Goal: Task Accomplishment & Management: Manage account settings

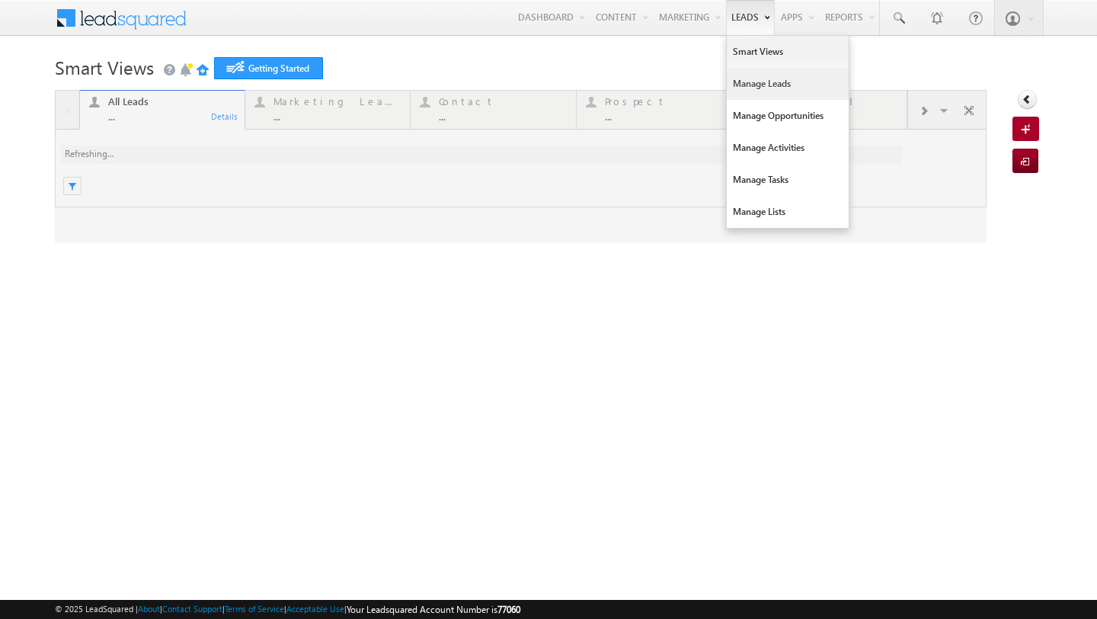
click at [750, 80] on link "Manage Leads" at bounding box center [788, 84] width 122 height 32
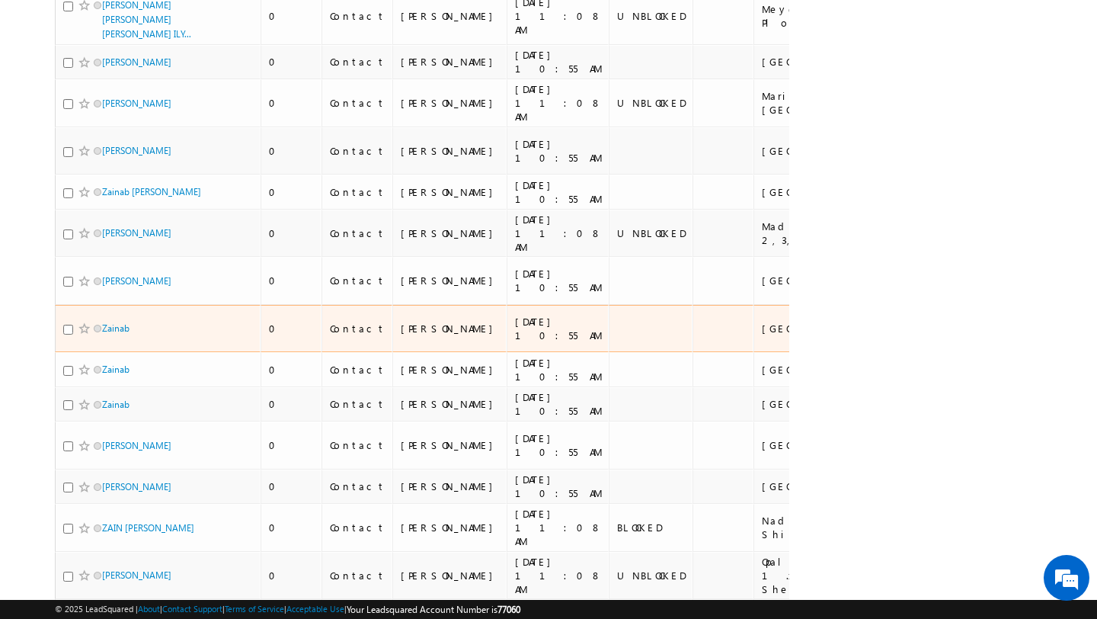
scroll to position [3439, 0]
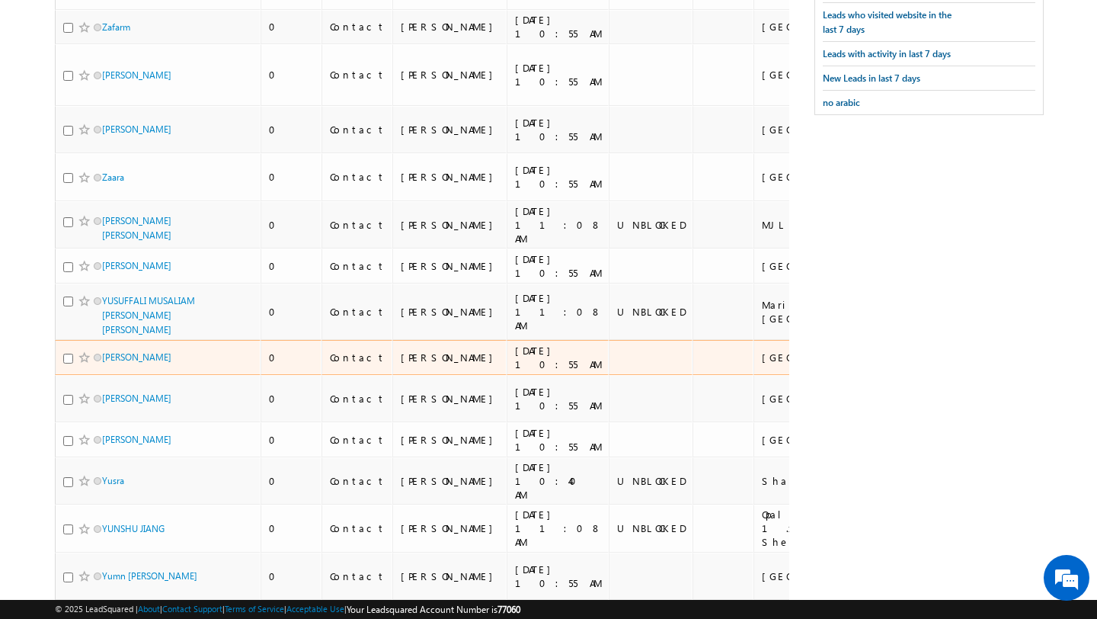
scroll to position [0, 0]
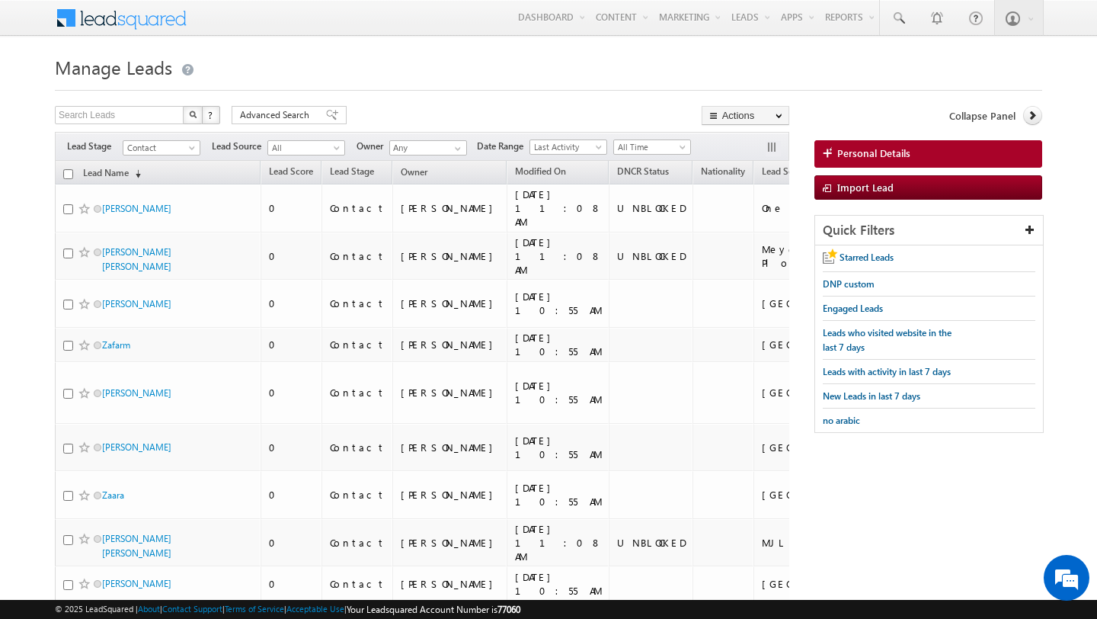
click at [69, 173] on input "checkbox" at bounding box center [68, 174] width 10 height 10
checkbox input "true"
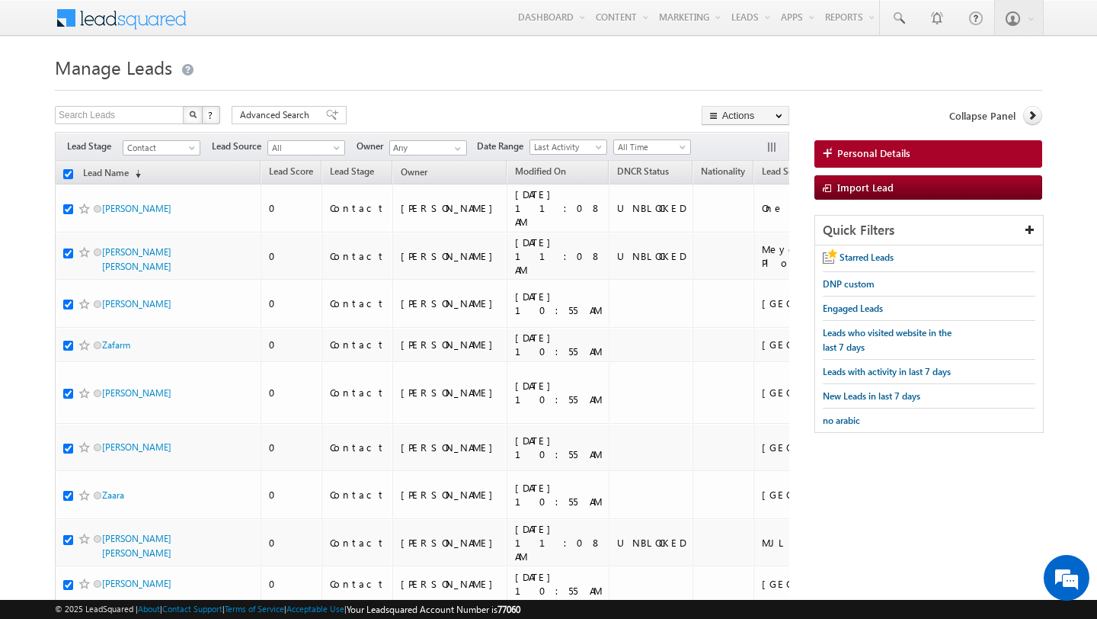
checkbox input "true"
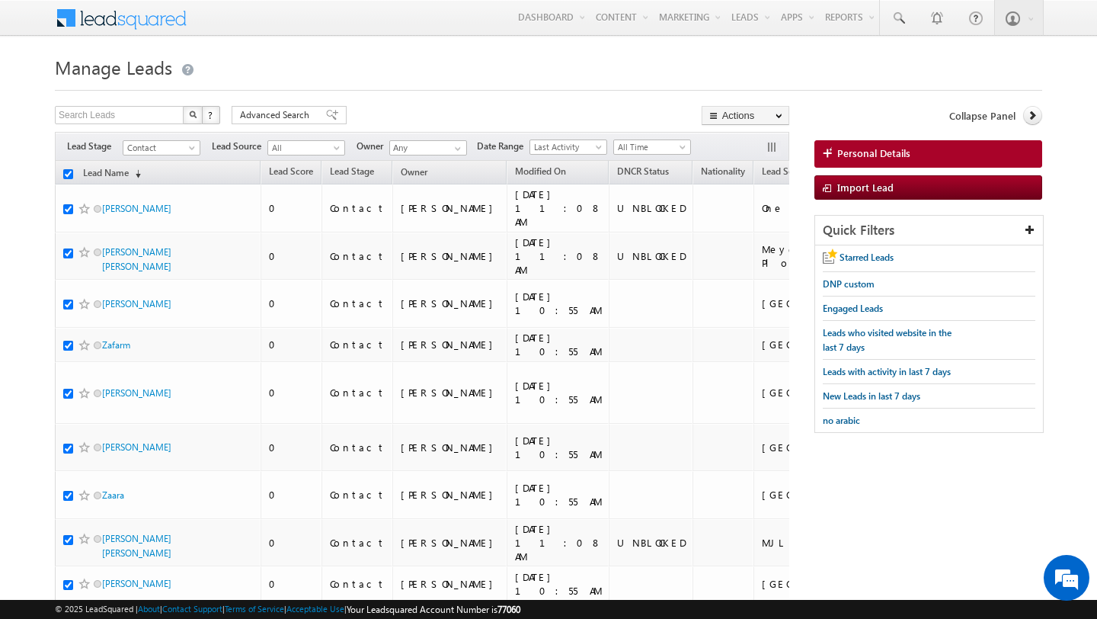
checkbox input "true"
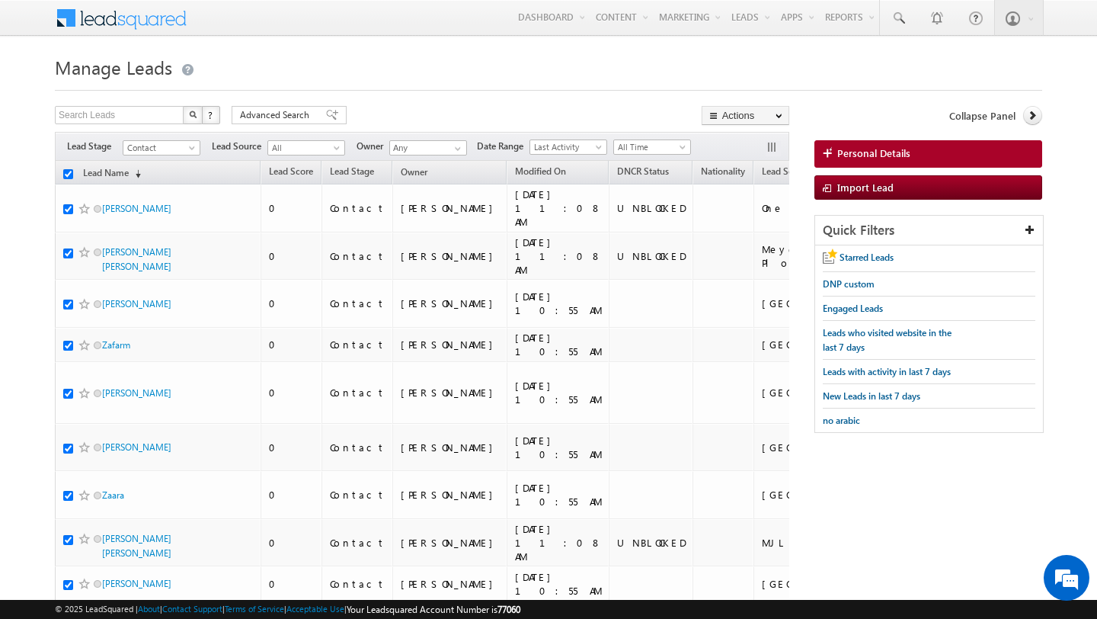
checkbox input "true"
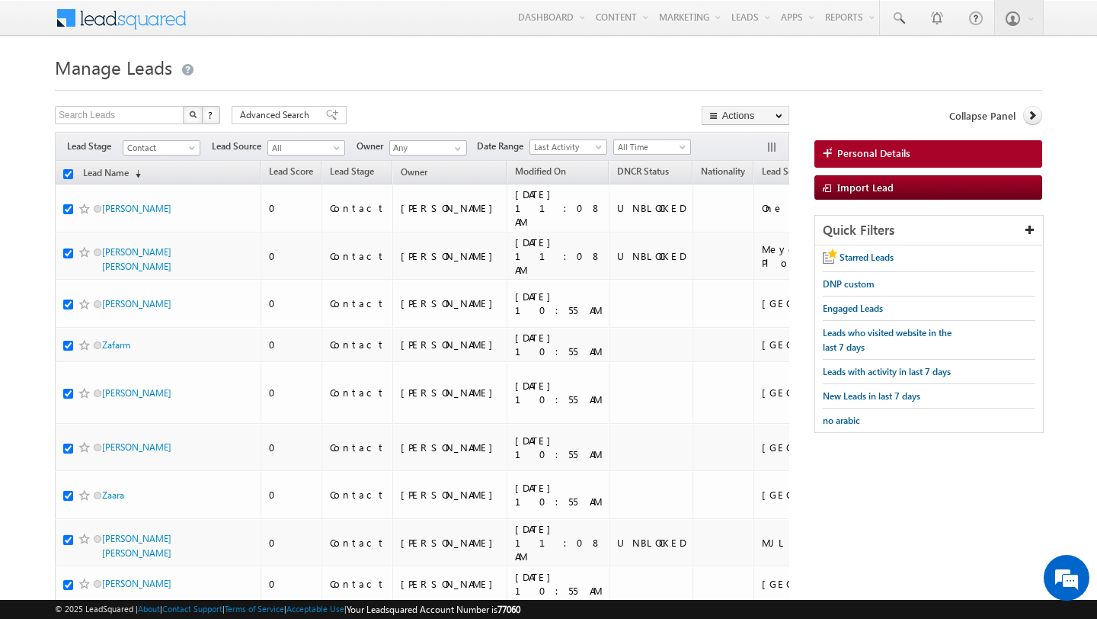
checkbox input "true"
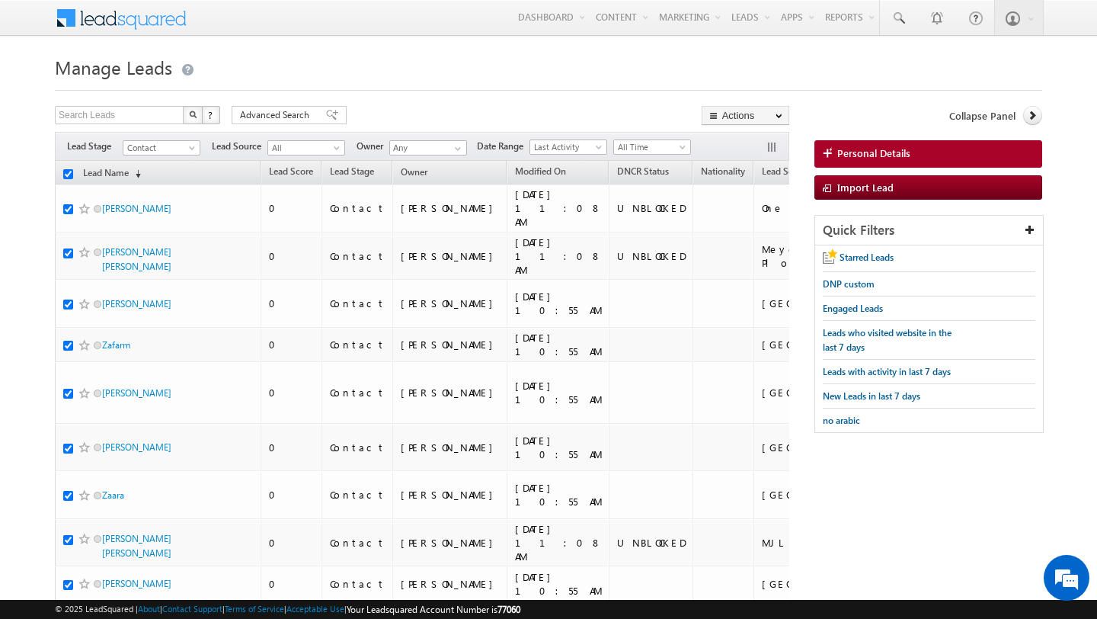
checkbox input "true"
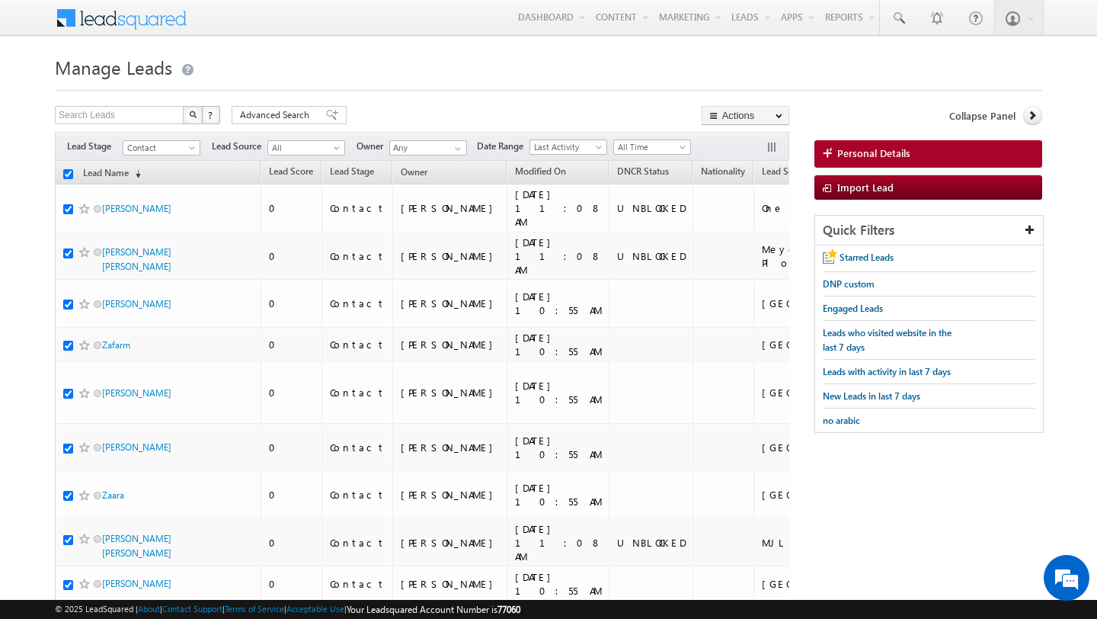
checkbox input "true"
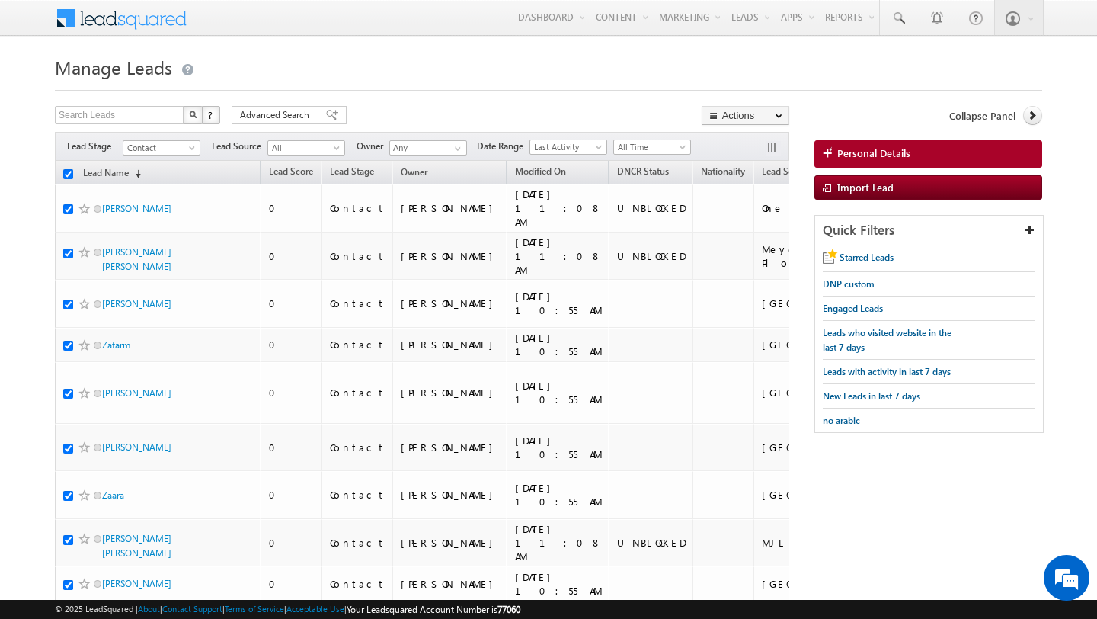
checkbox input "true"
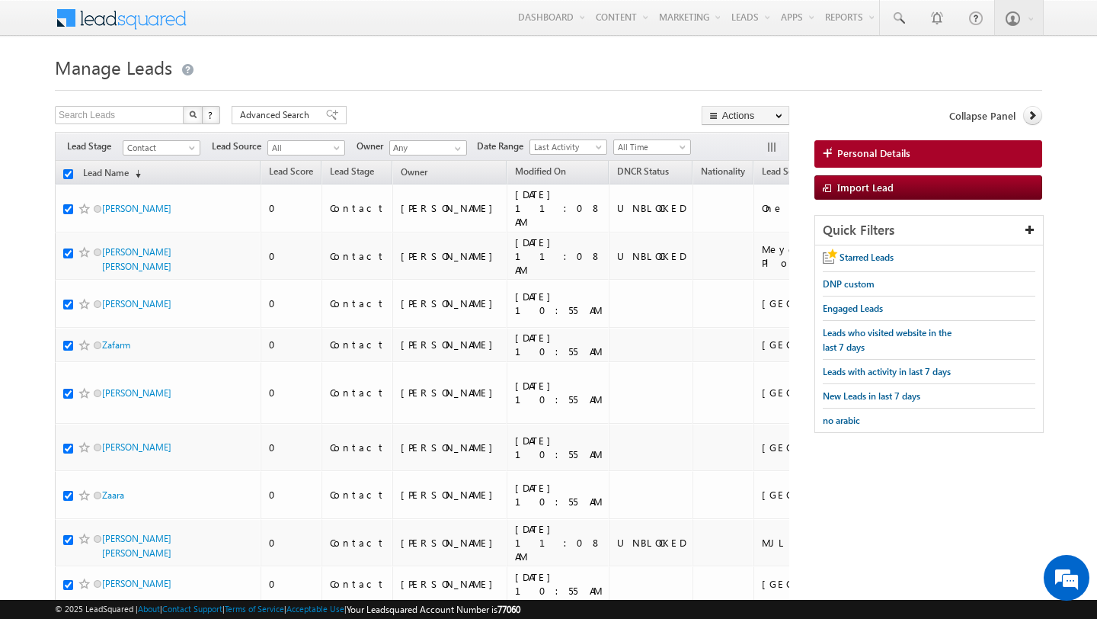
checkbox input "true"
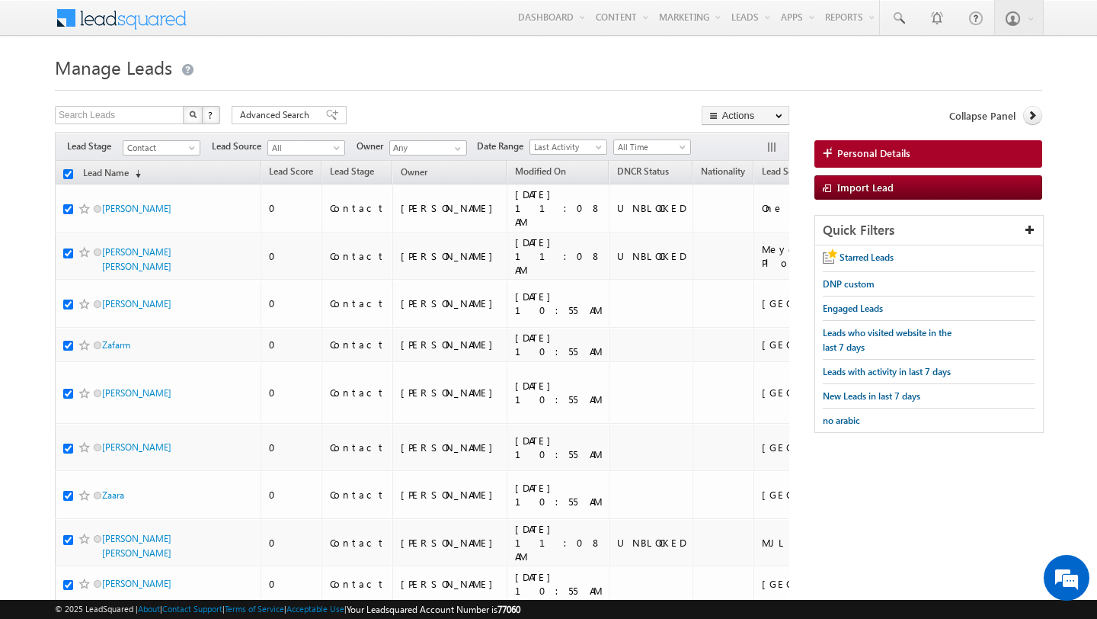
checkbox input "true"
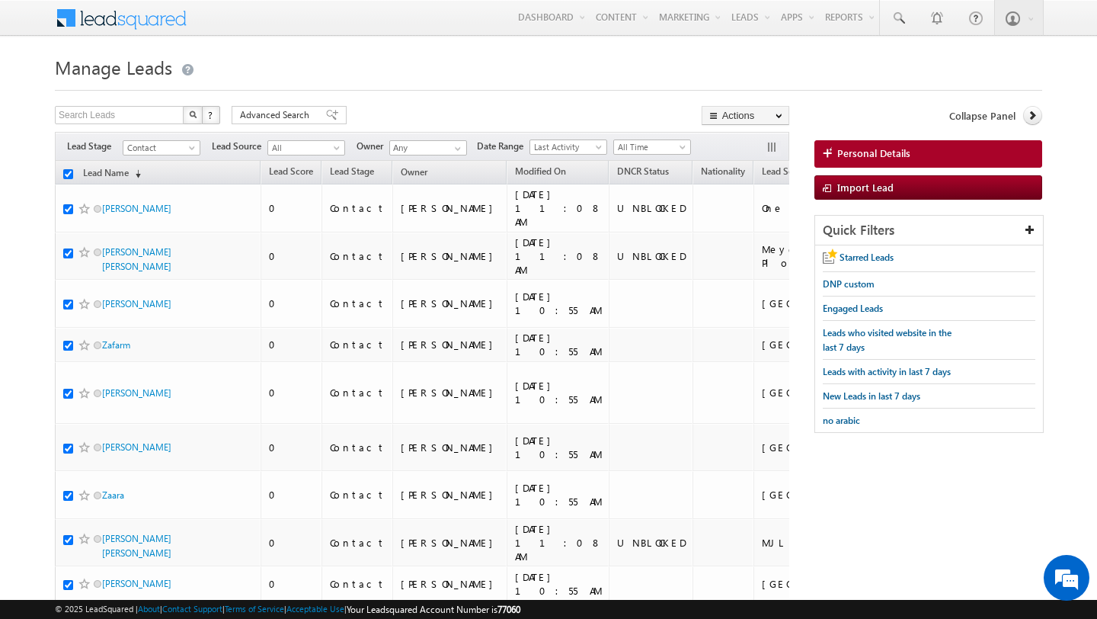
checkbox input "true"
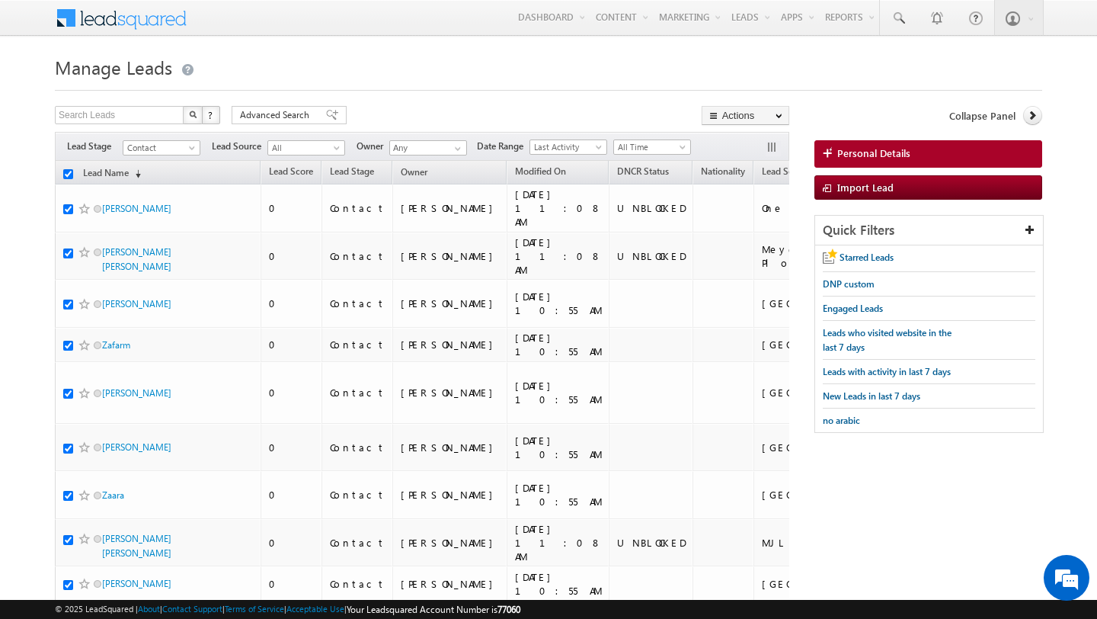
checkbox input "true"
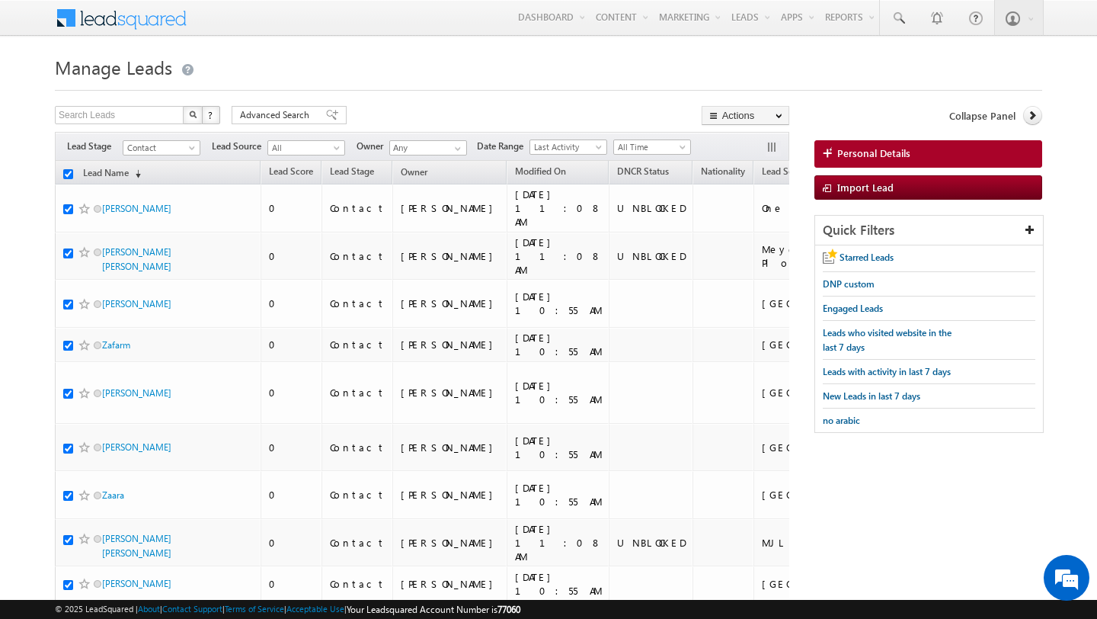
checkbox input "true"
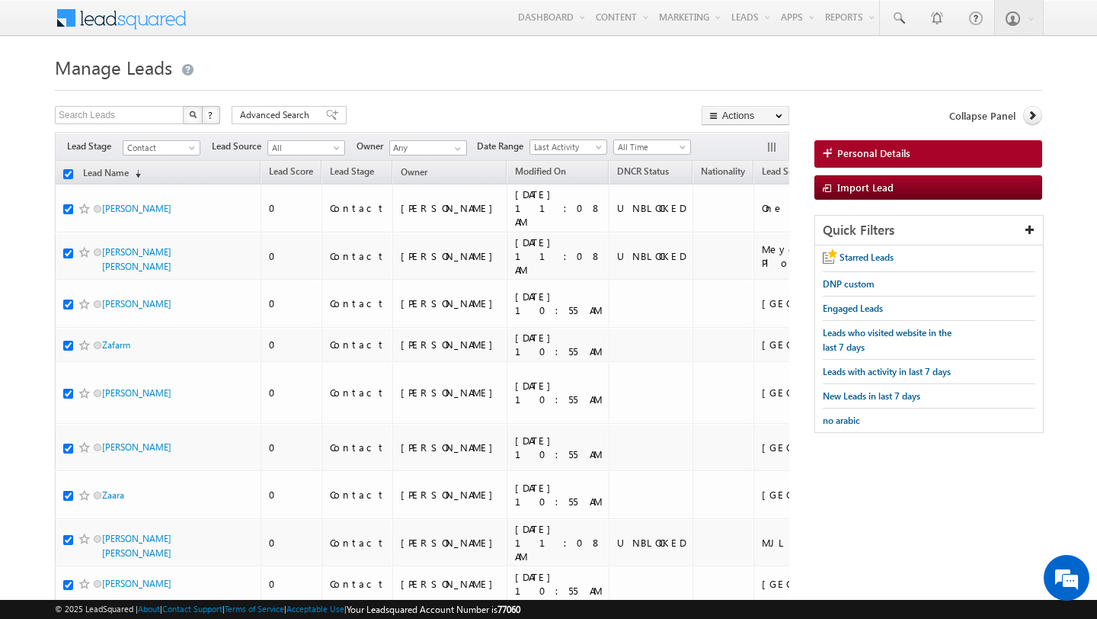
checkbox input "true"
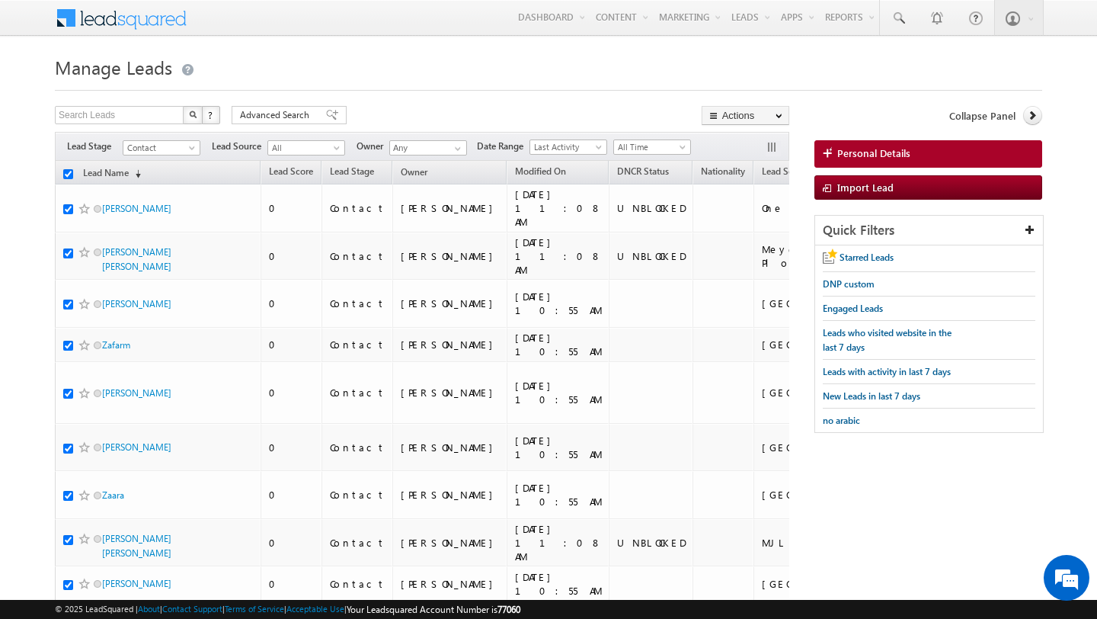
checkbox input "true"
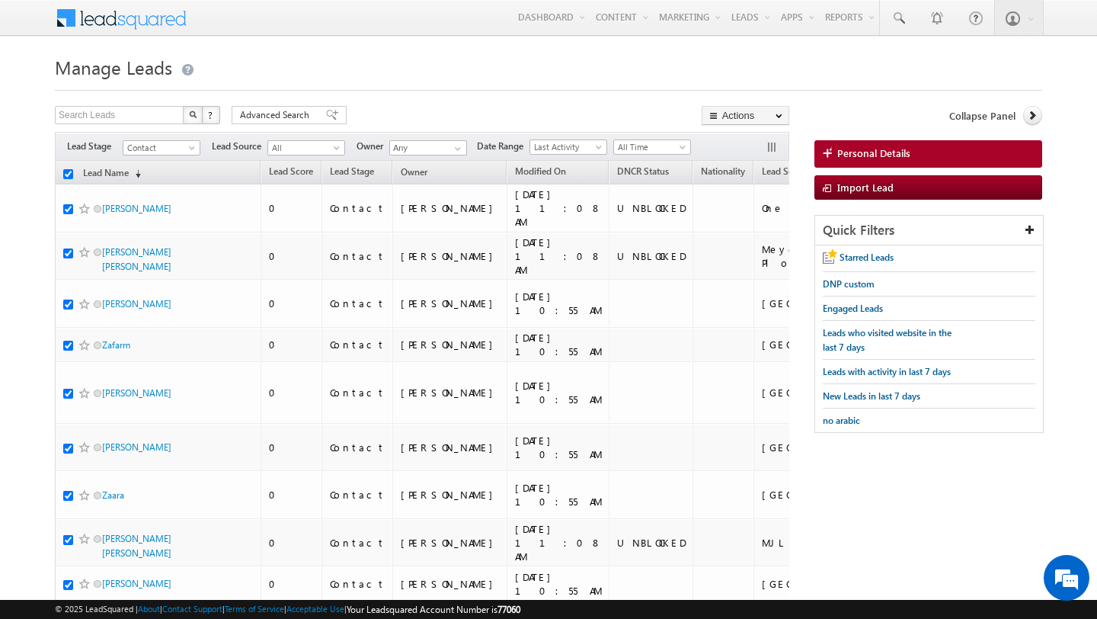
checkbox input "true"
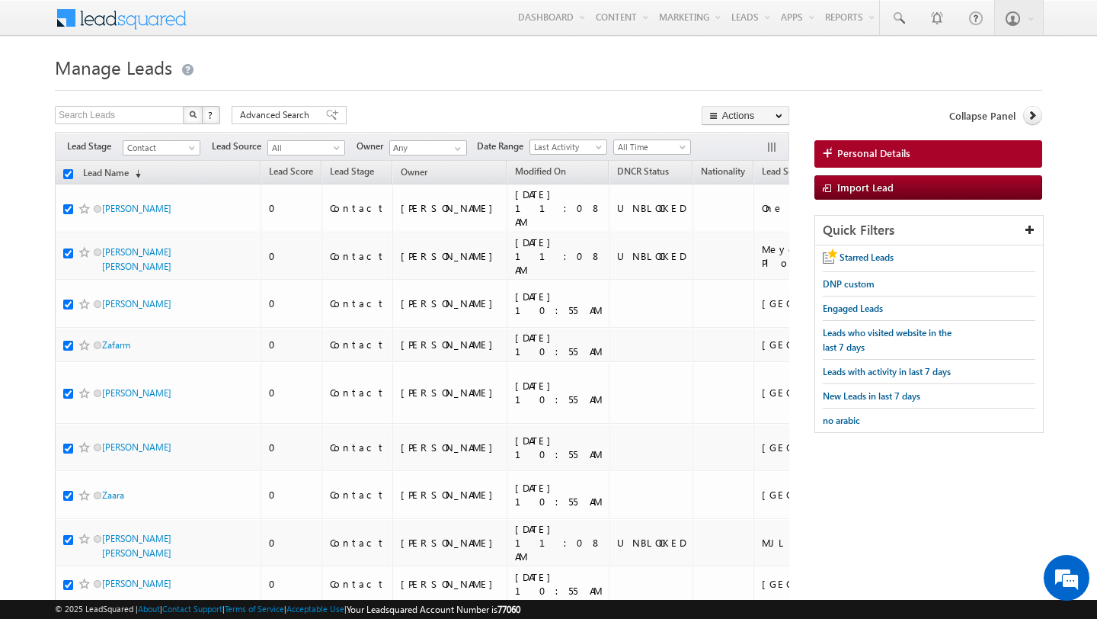
checkbox input "true"
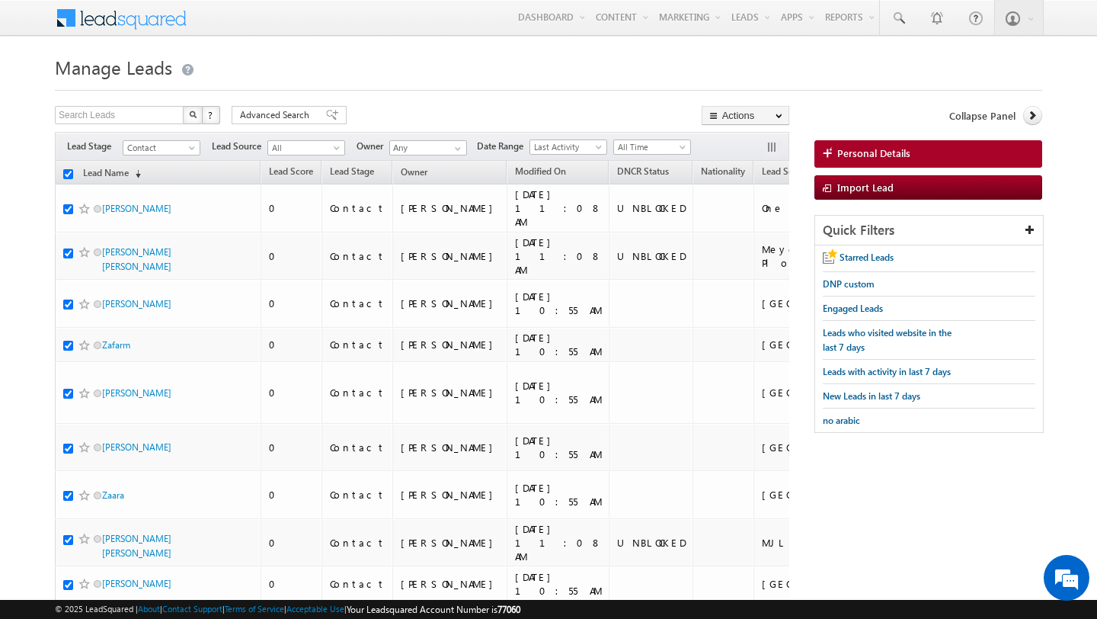
checkbox input "true"
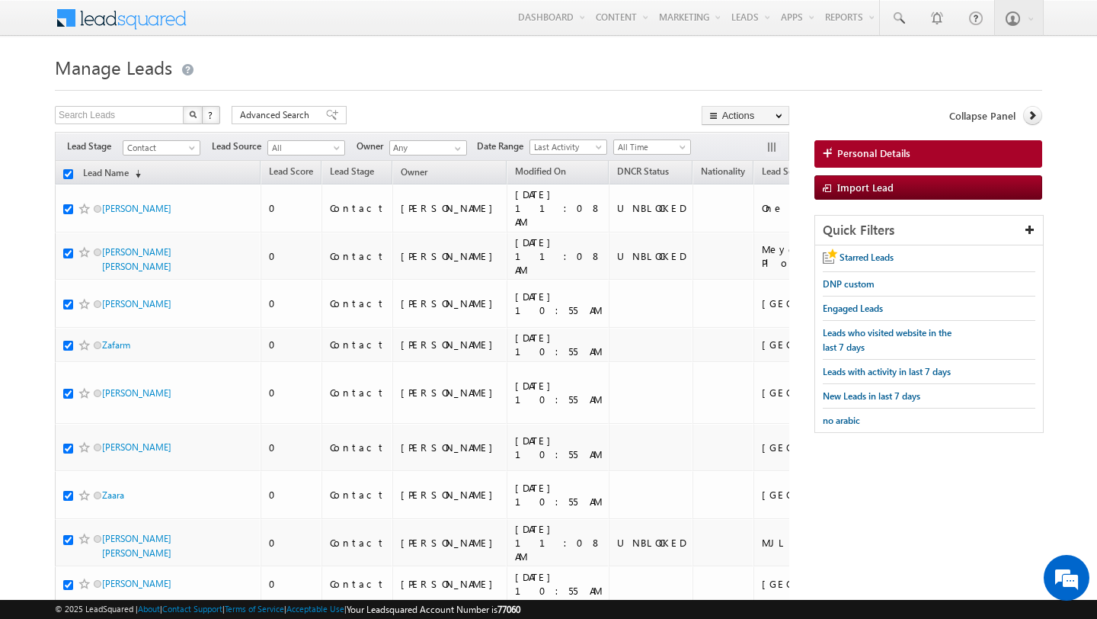
checkbox input "true"
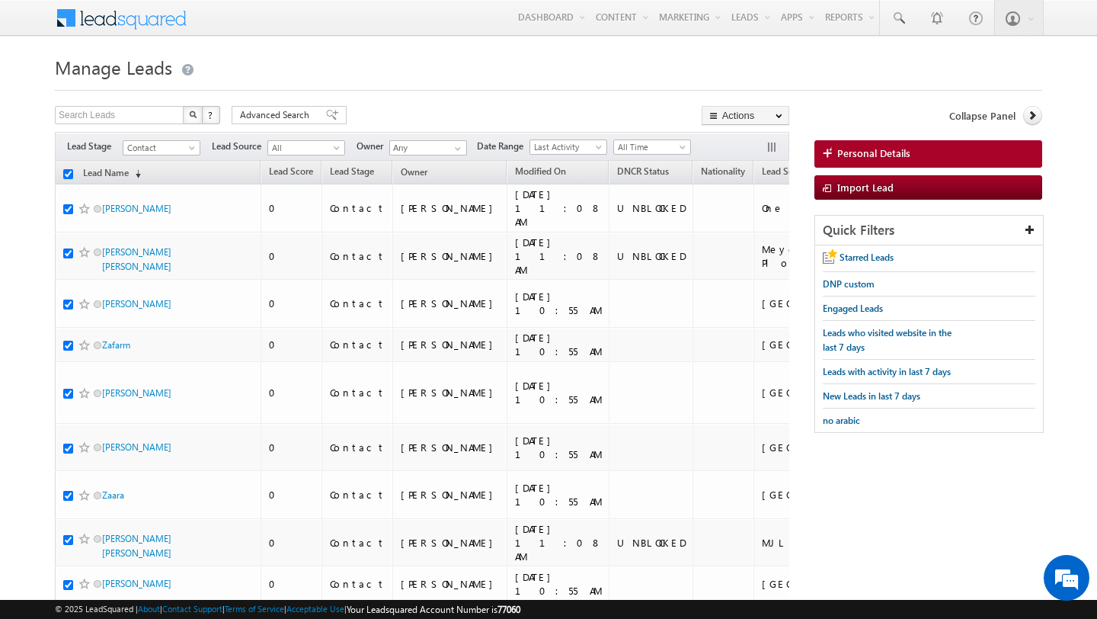
checkbox input "true"
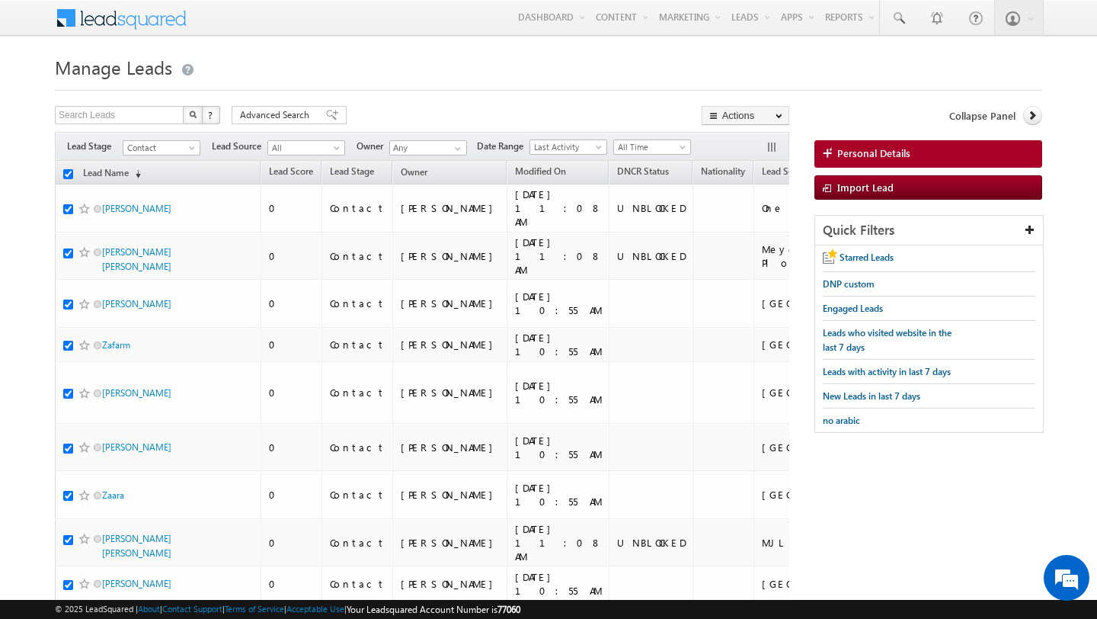
checkbox input "true"
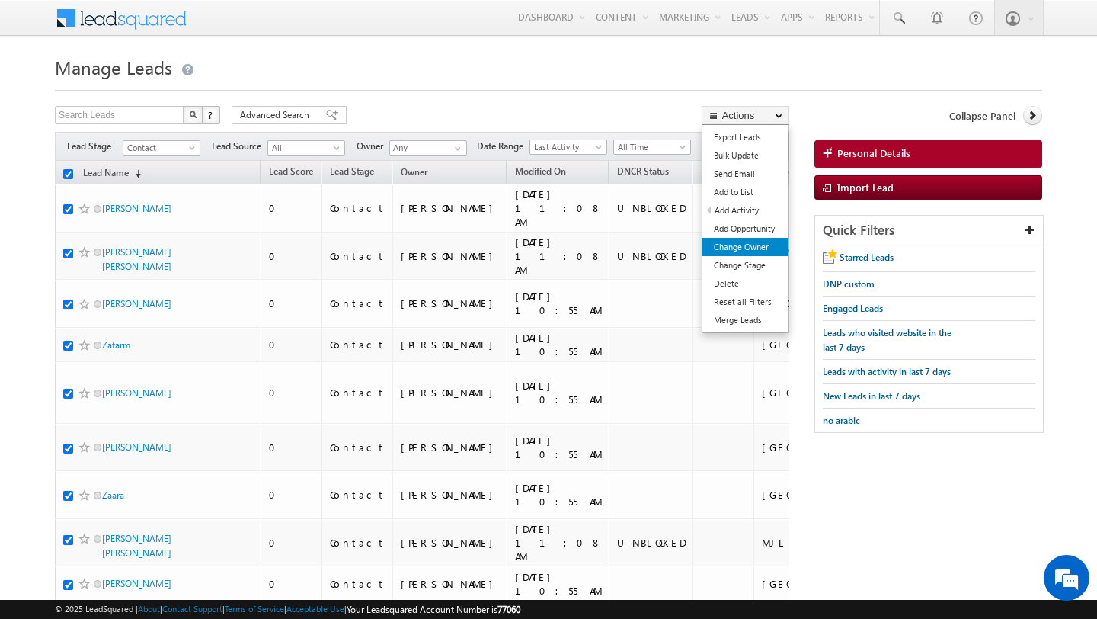
click at [765, 245] on link "Change Owner" at bounding box center [745, 247] width 86 height 18
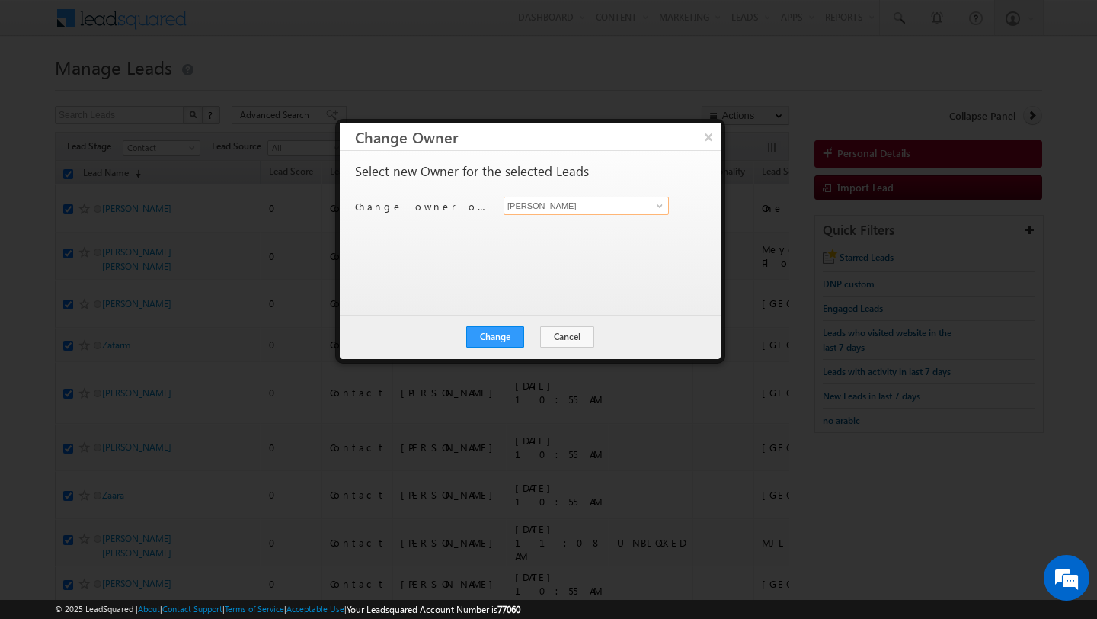
click at [592, 206] on input "[PERSON_NAME]" at bounding box center [586, 206] width 165 height 18
click at [551, 233] on span "Khyati@indglobal.ae" at bounding box center [578, 235] width 137 height 11
type input "Khyati"
click at [497, 331] on button "Change" at bounding box center [495, 336] width 58 height 21
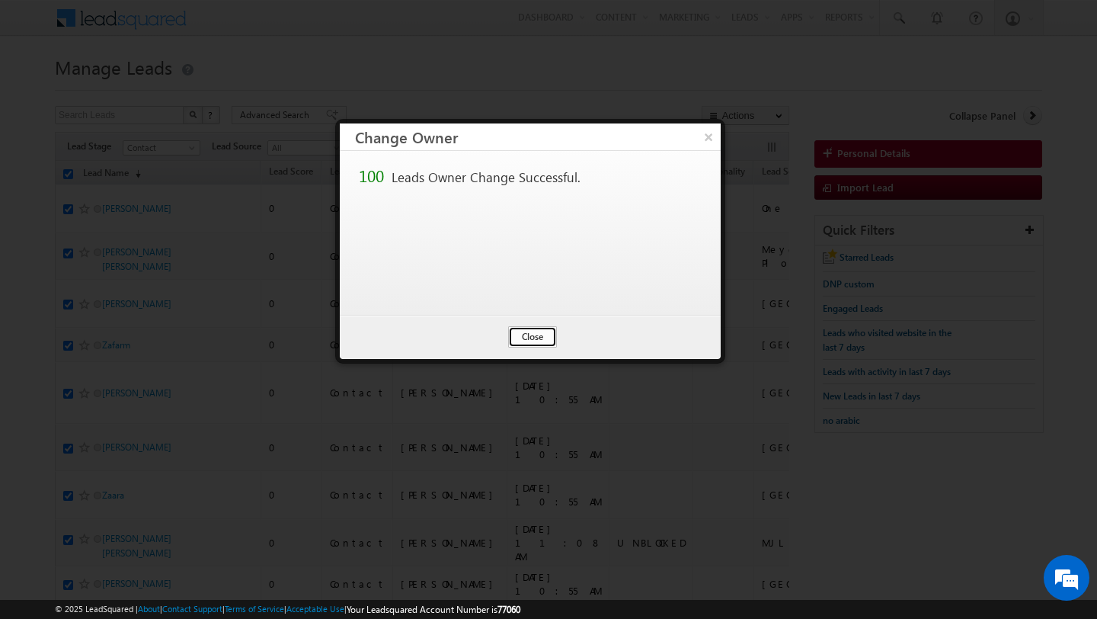
click at [541, 334] on button "Close" at bounding box center [532, 336] width 49 height 21
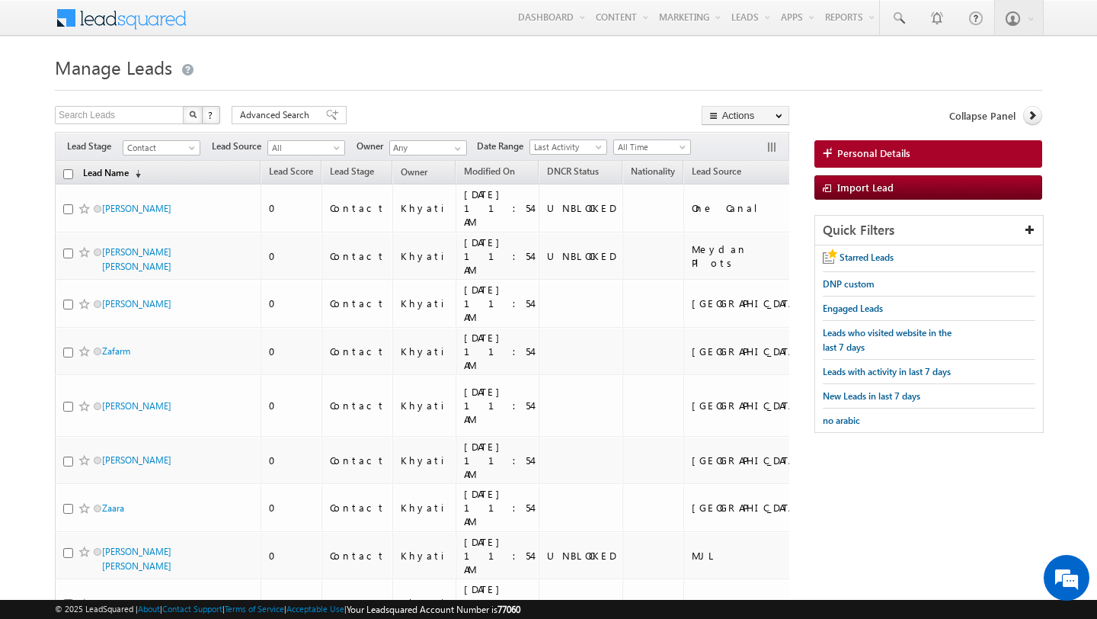
click at [125, 170] on link "Lead Name (sorted descending)" at bounding box center [111, 174] width 73 height 20
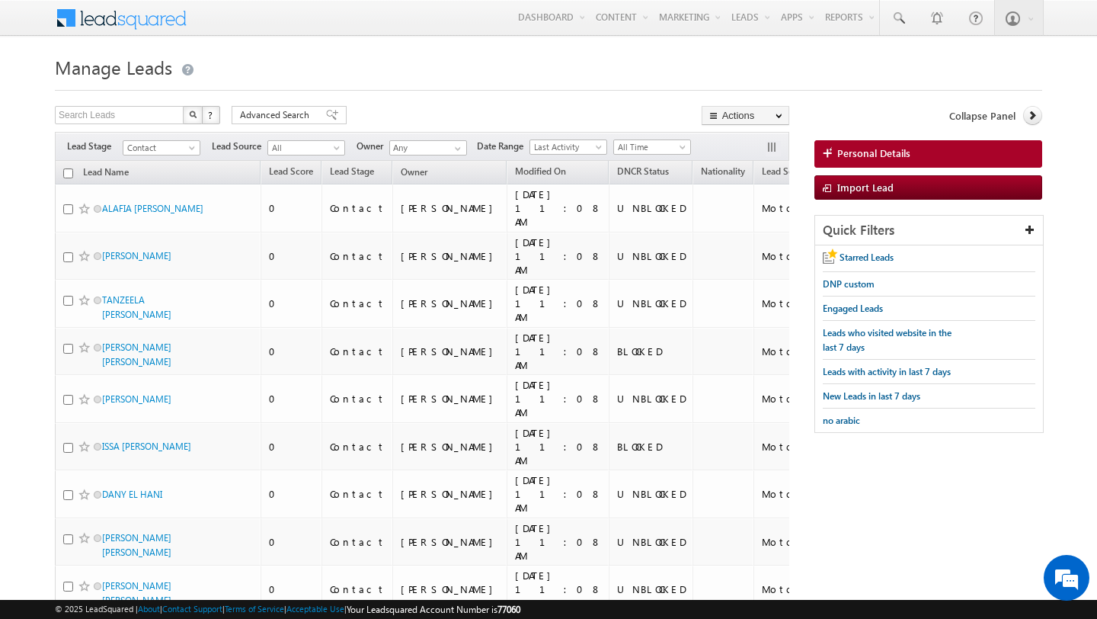
click at [72, 177] on th "Lead Name (sorted descending)" at bounding box center [158, 173] width 206 height 24
click at [70, 176] on input "checkbox" at bounding box center [68, 173] width 10 height 10
checkbox input "true"
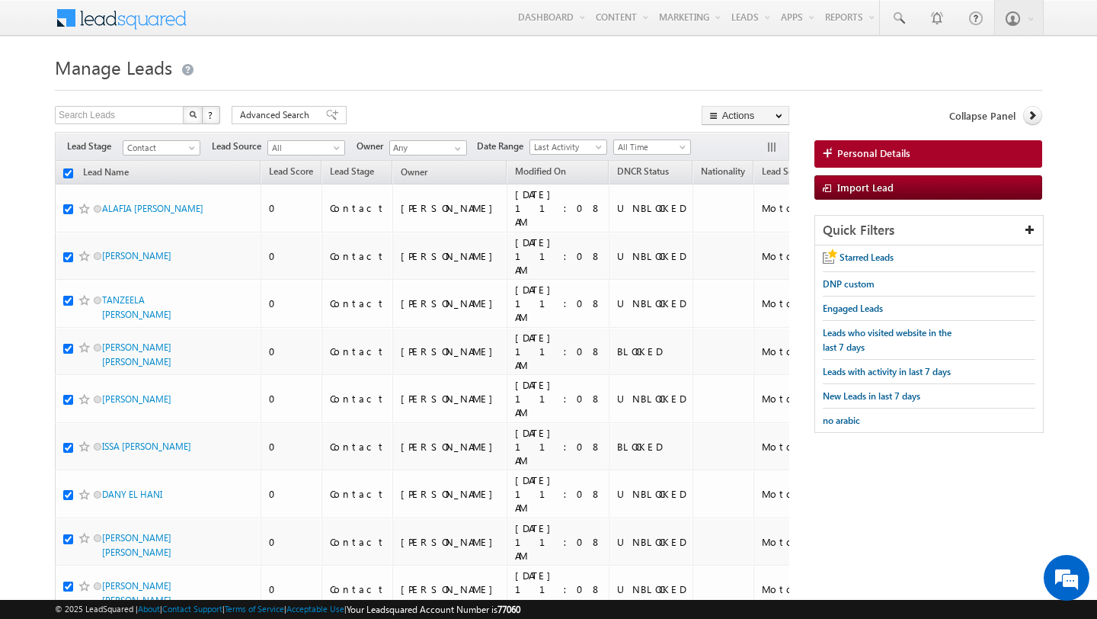
checkbox input "true"
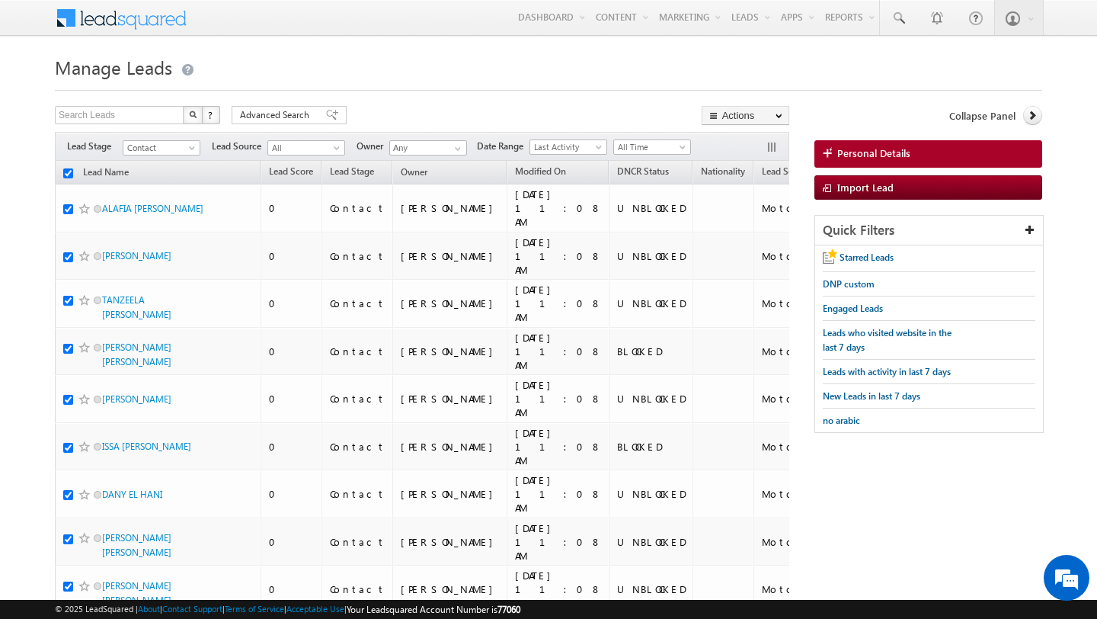
checkbox input "true"
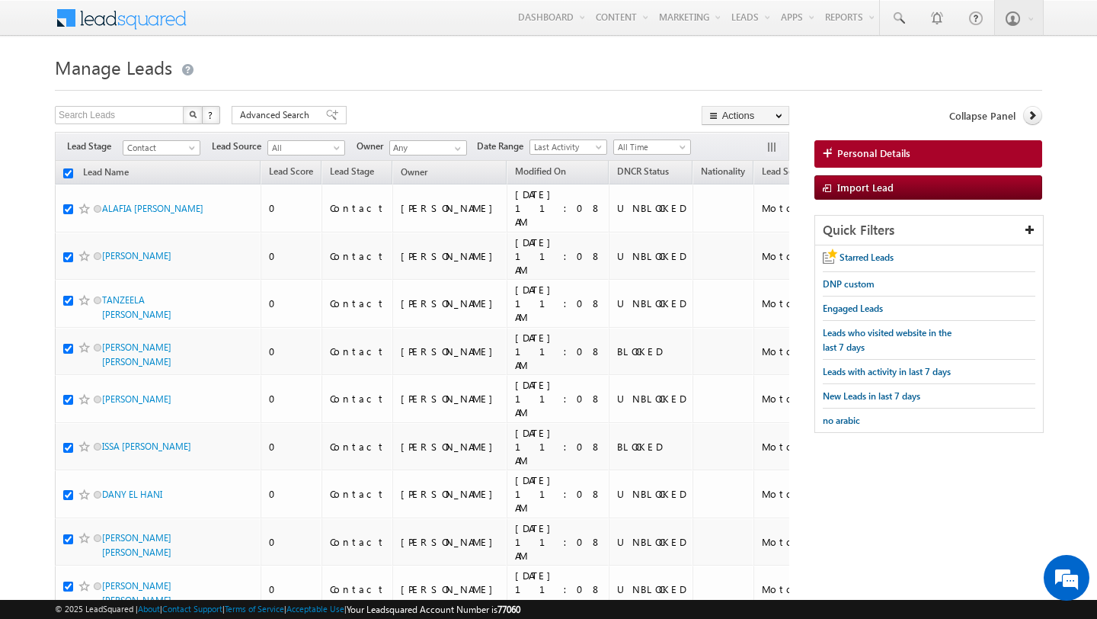
checkbox input "true"
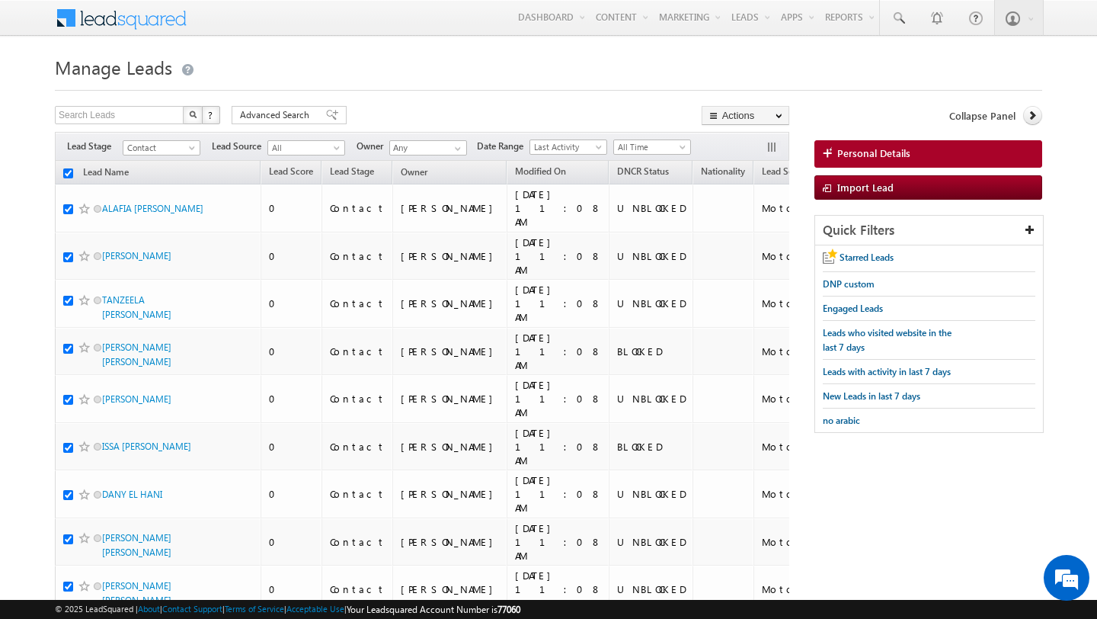
checkbox input "true"
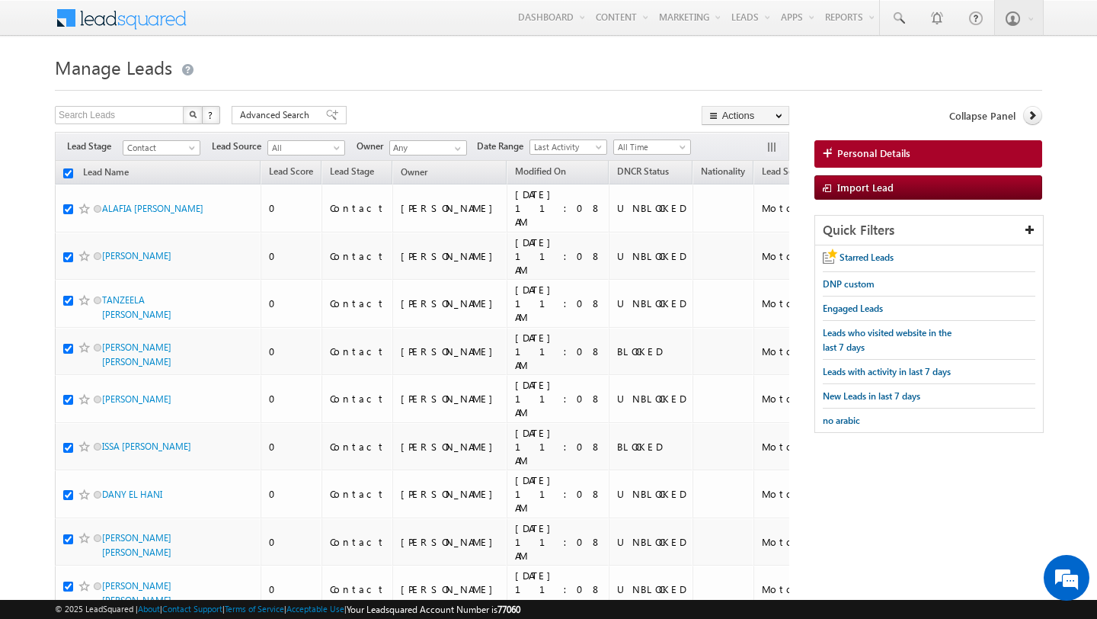
checkbox input "true"
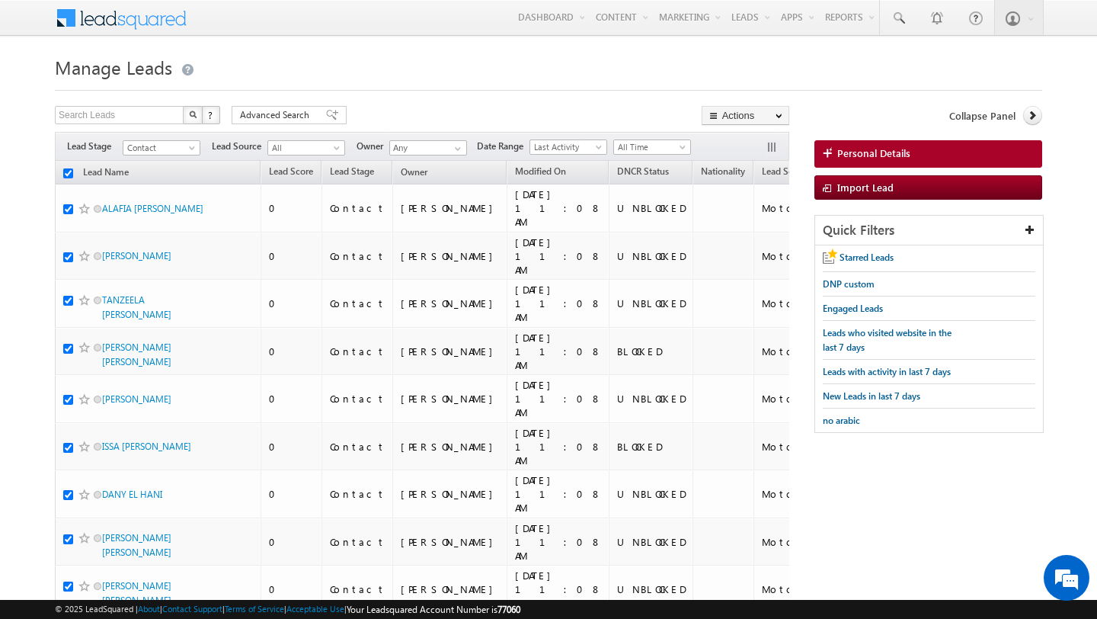
checkbox input "true"
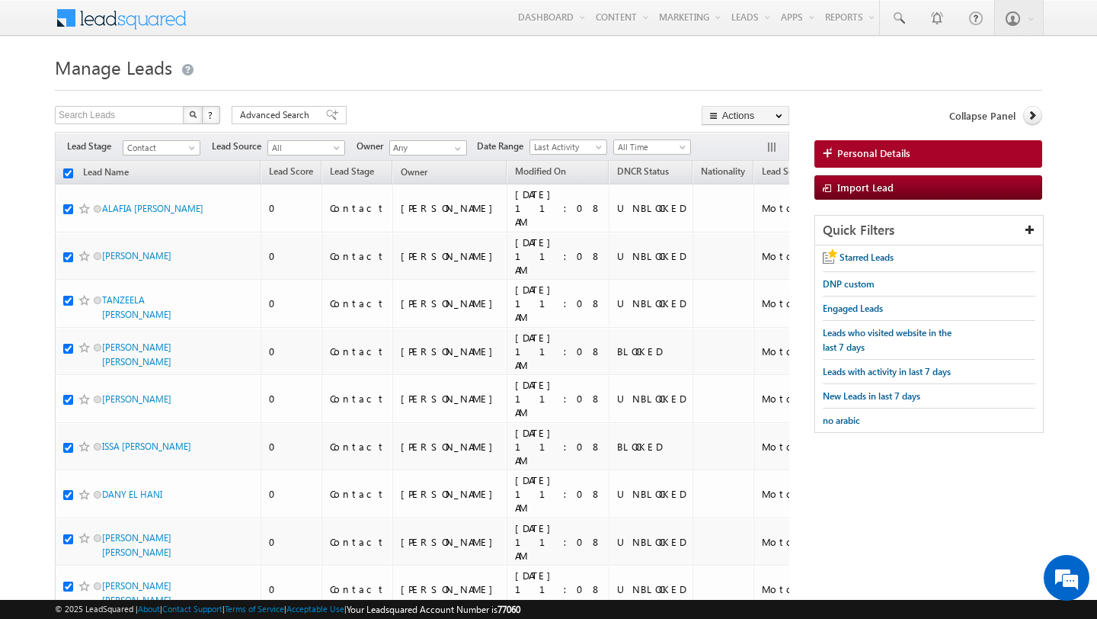
checkbox input "true"
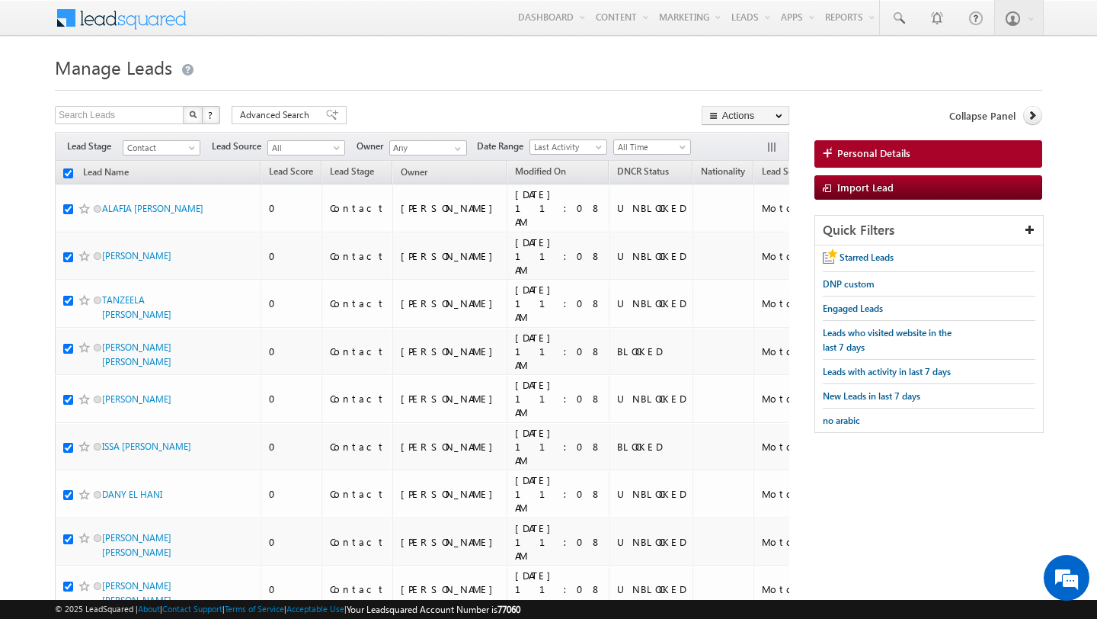
checkbox input "true"
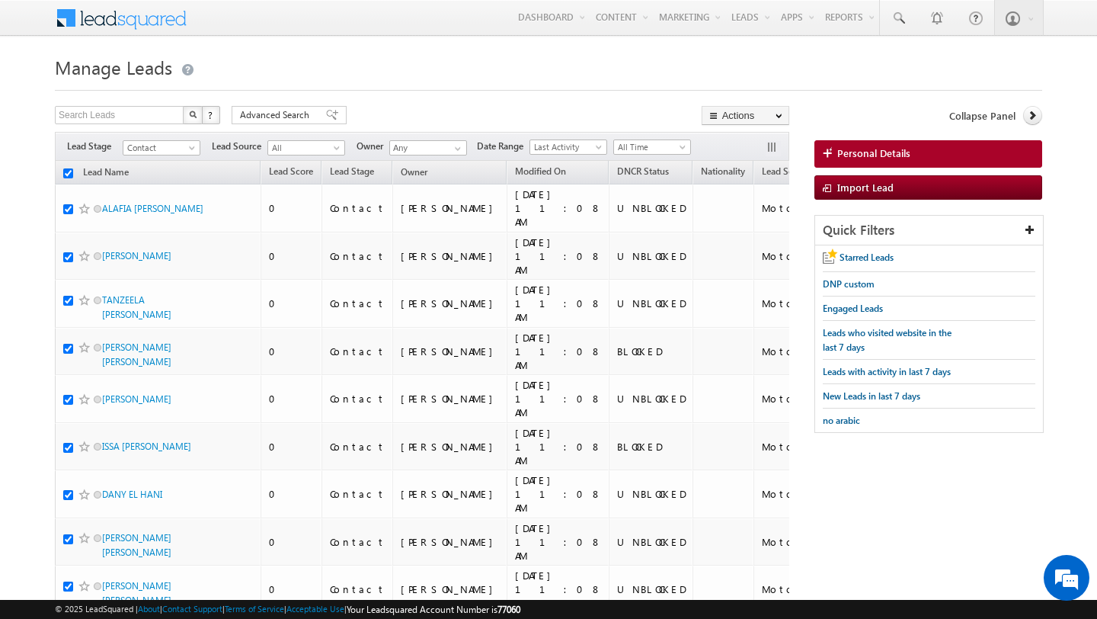
checkbox input "true"
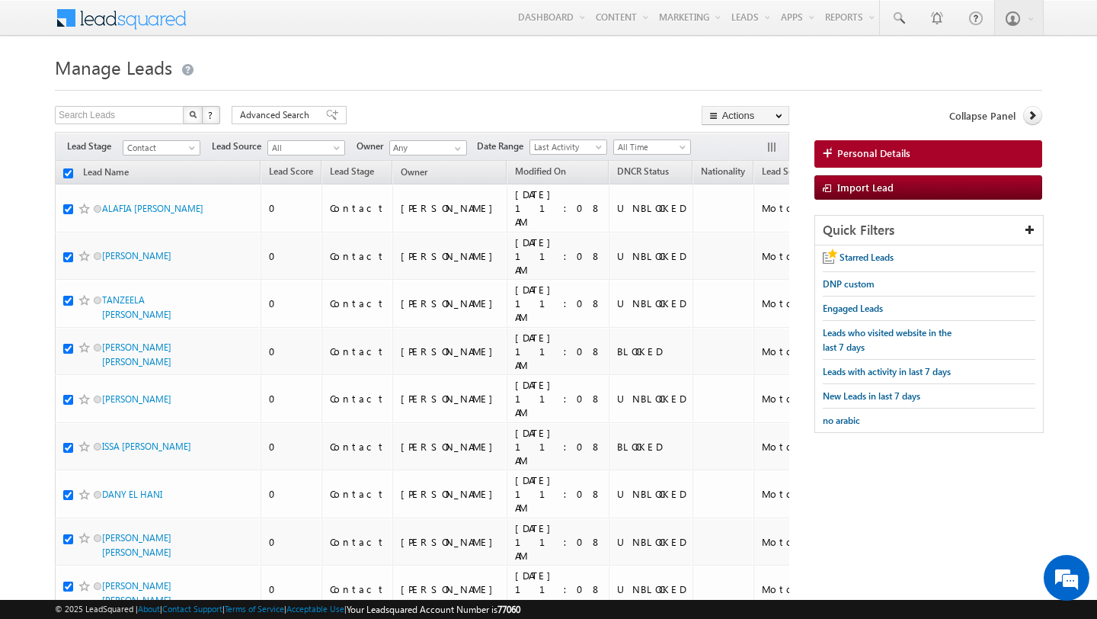
checkbox input "true"
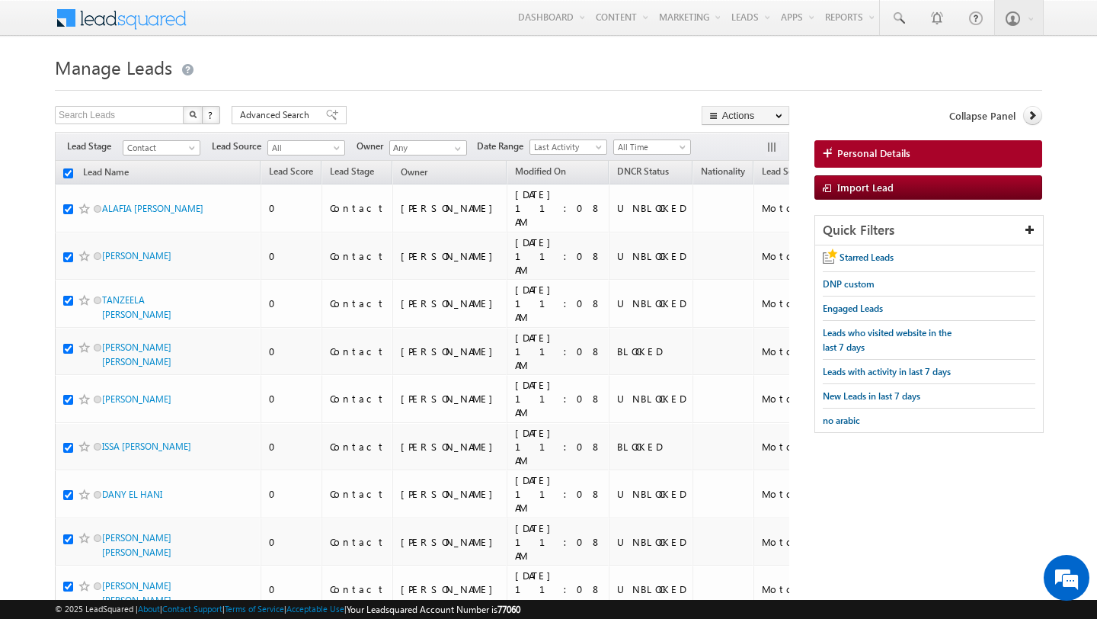
checkbox input "true"
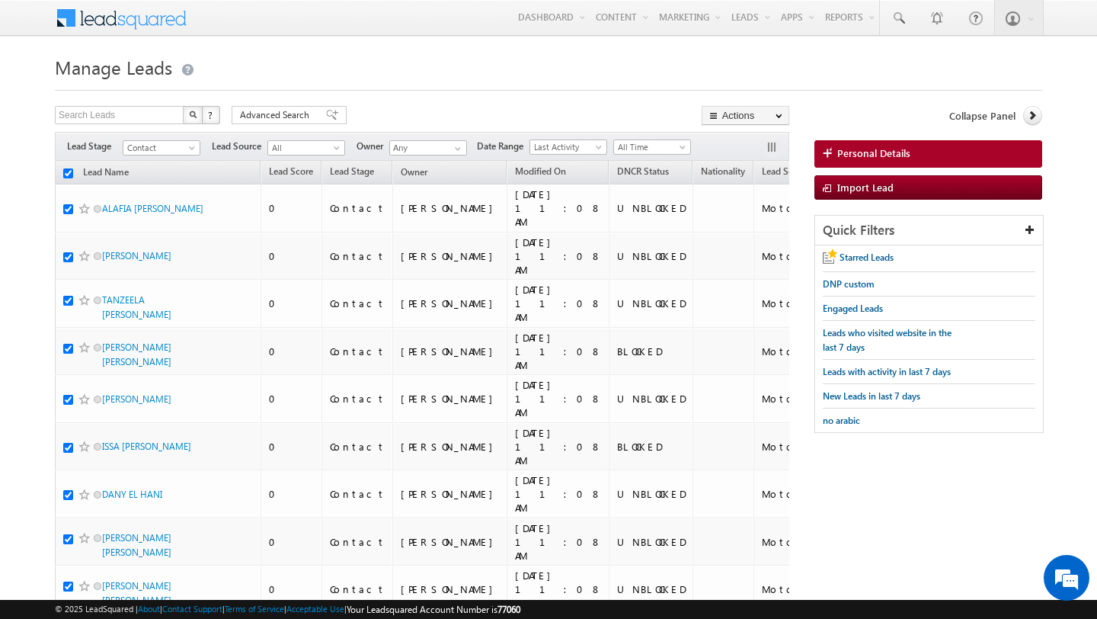
checkbox input "true"
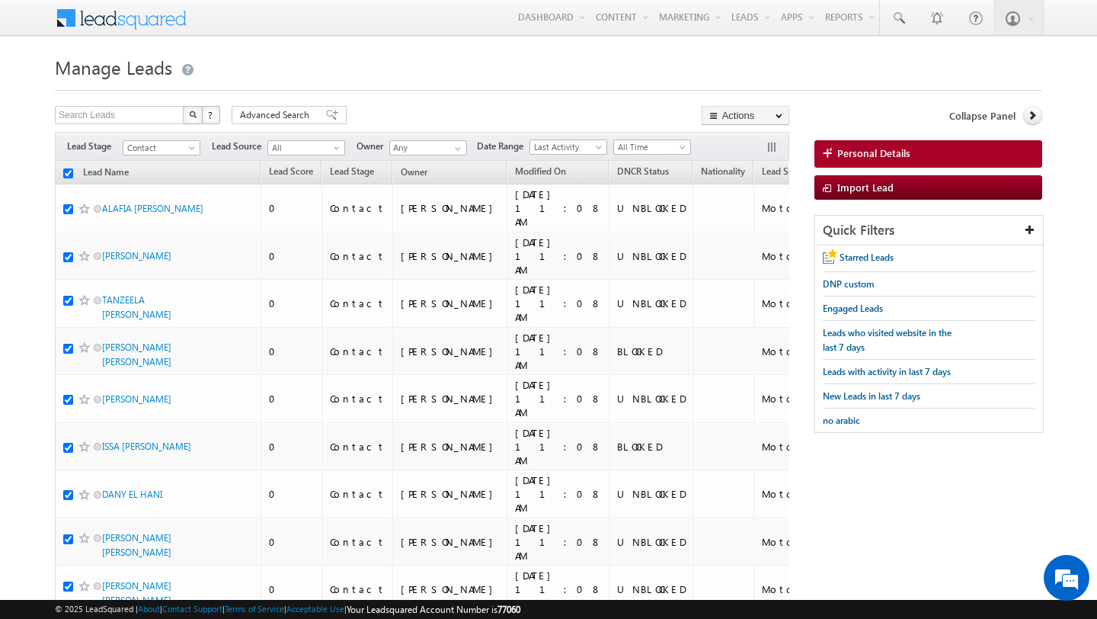
checkbox input "true"
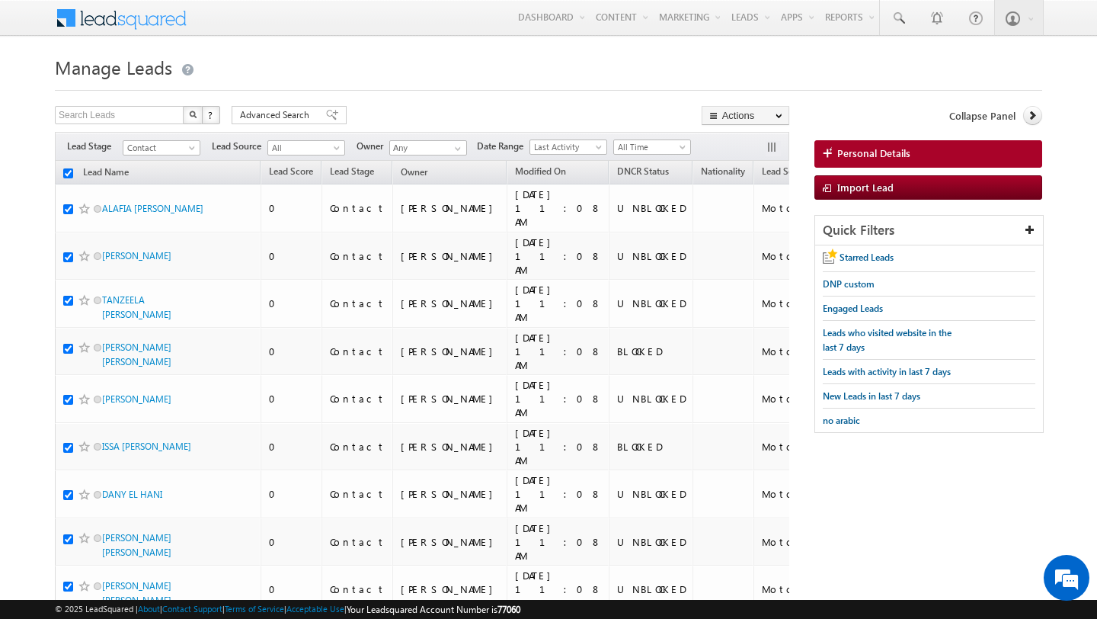
checkbox input "true"
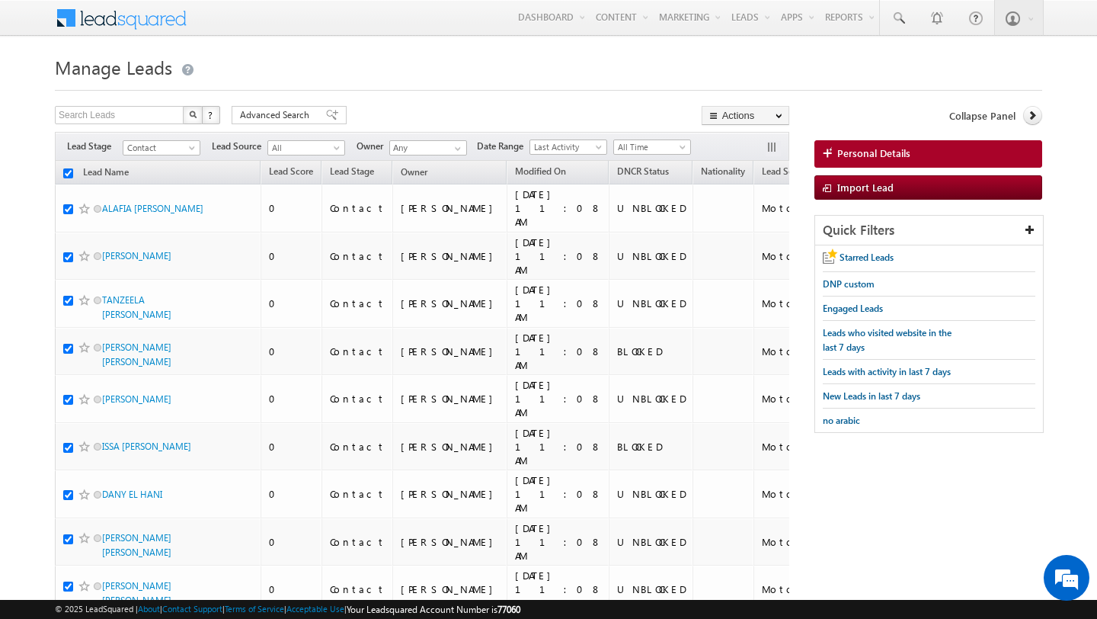
checkbox input "true"
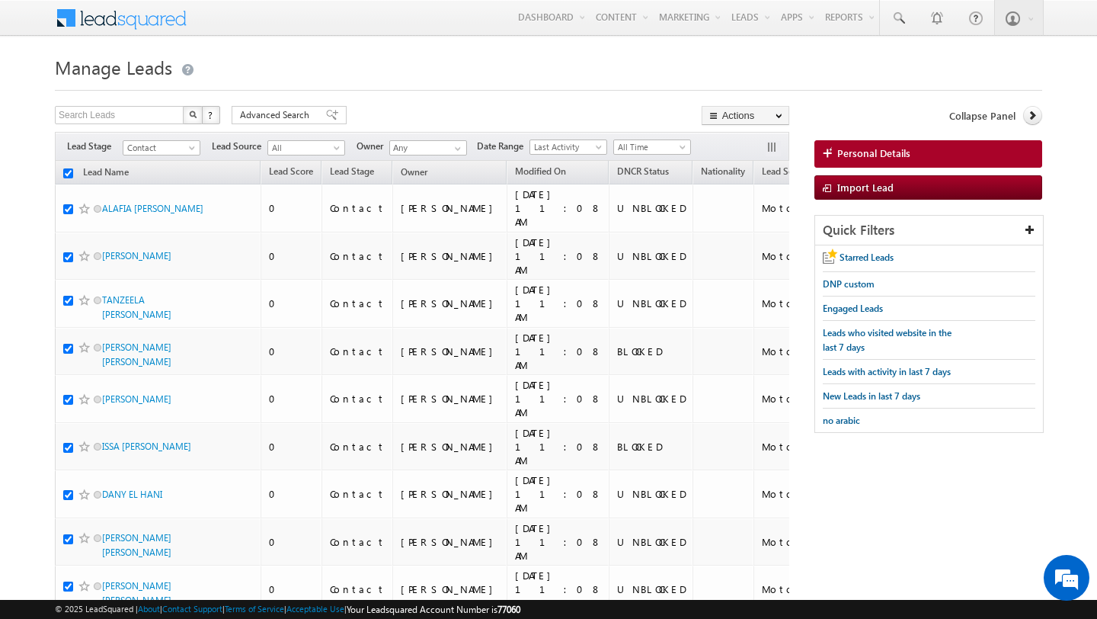
checkbox input "true"
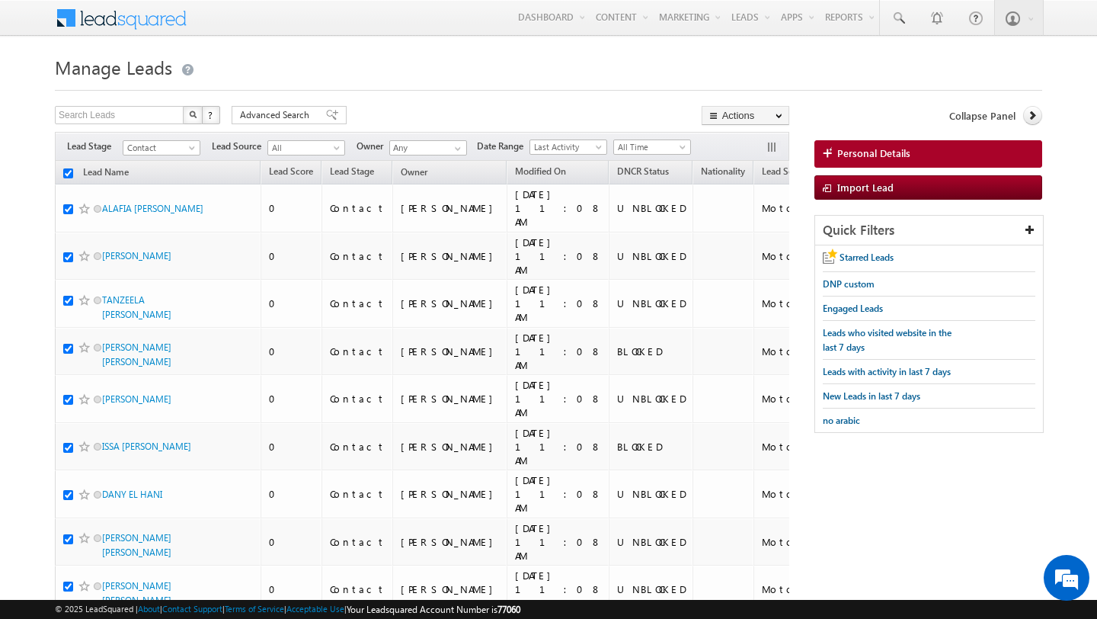
checkbox input "true"
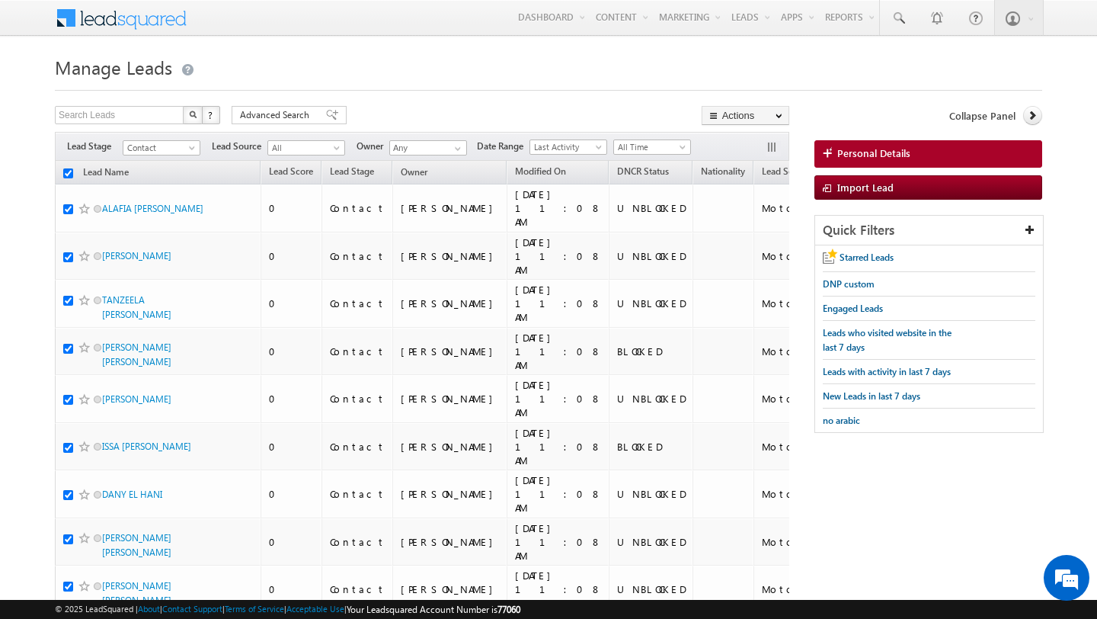
checkbox input "true"
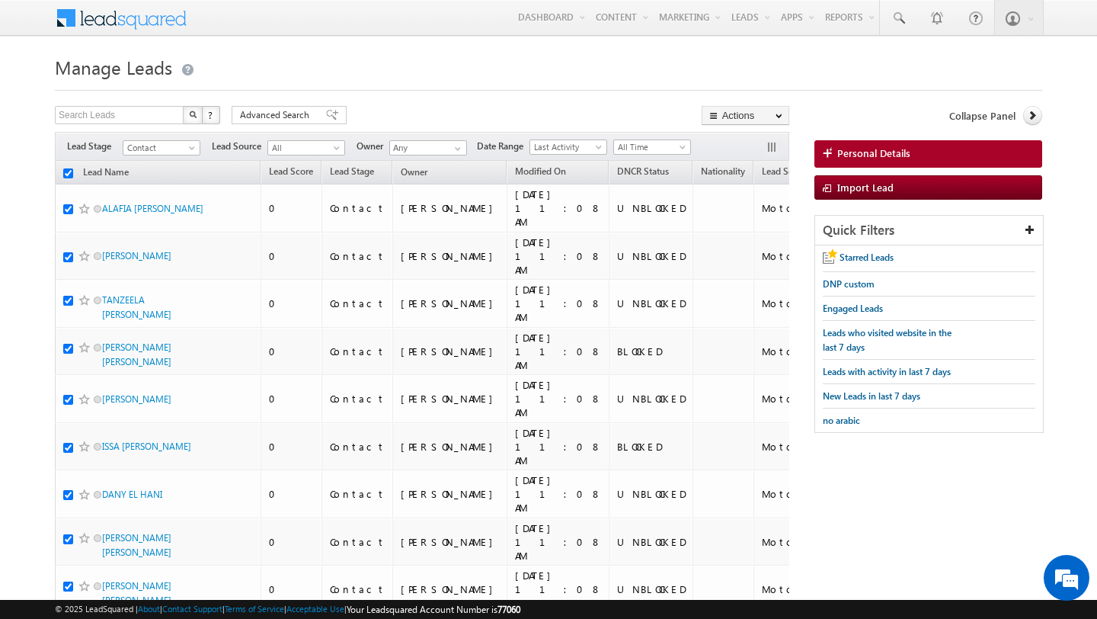
checkbox input "true"
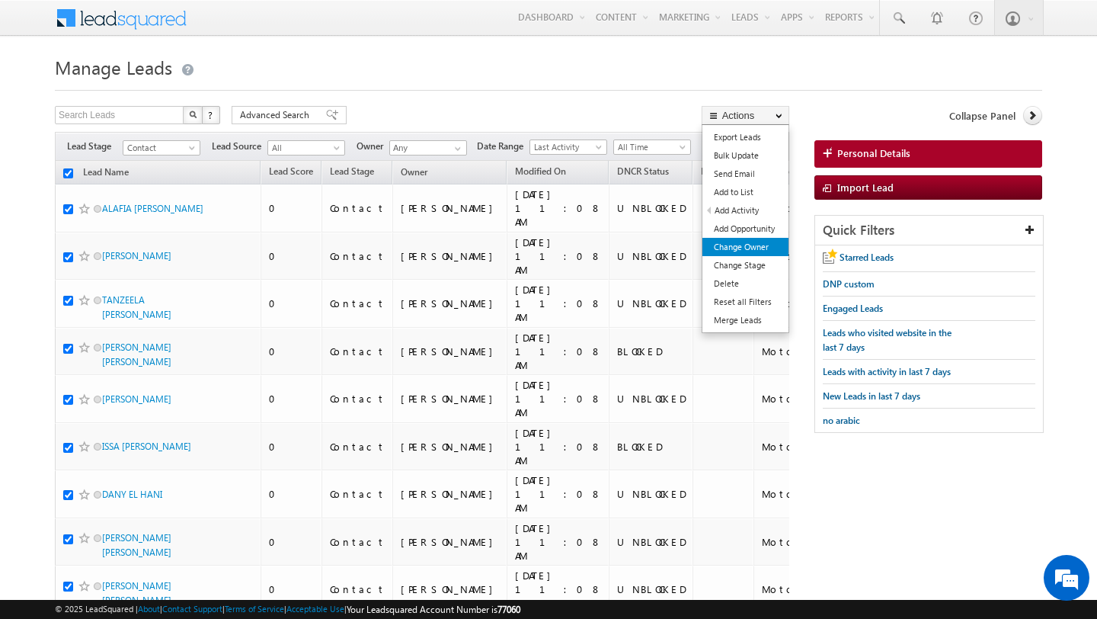
click at [734, 250] on link "Change Owner" at bounding box center [745, 247] width 86 height 18
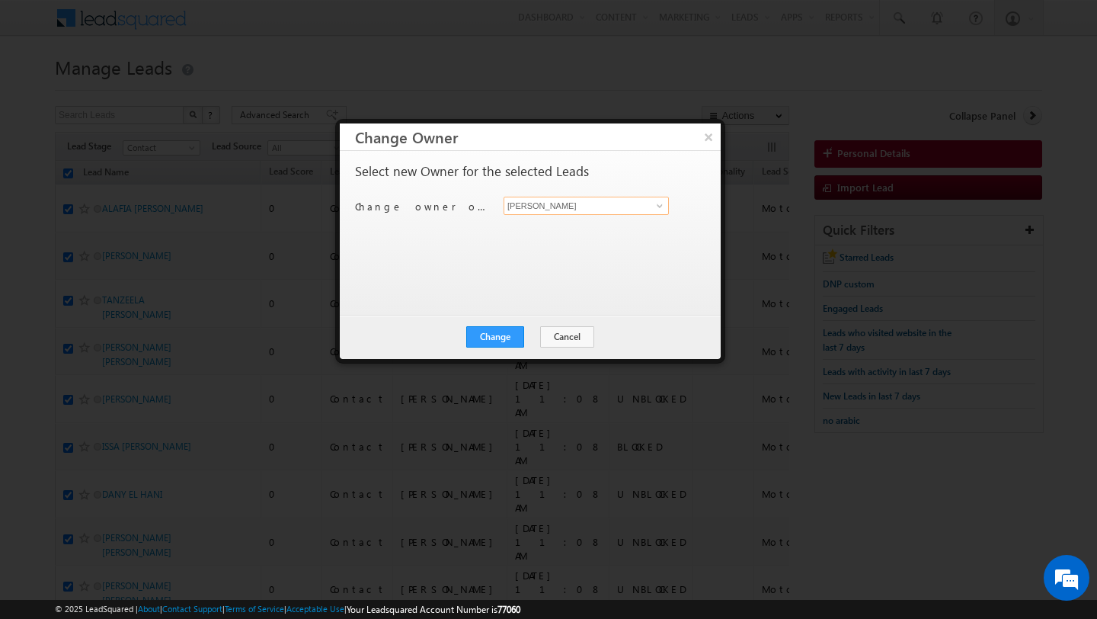
click at [582, 203] on input "[PERSON_NAME]" at bounding box center [586, 206] width 165 height 18
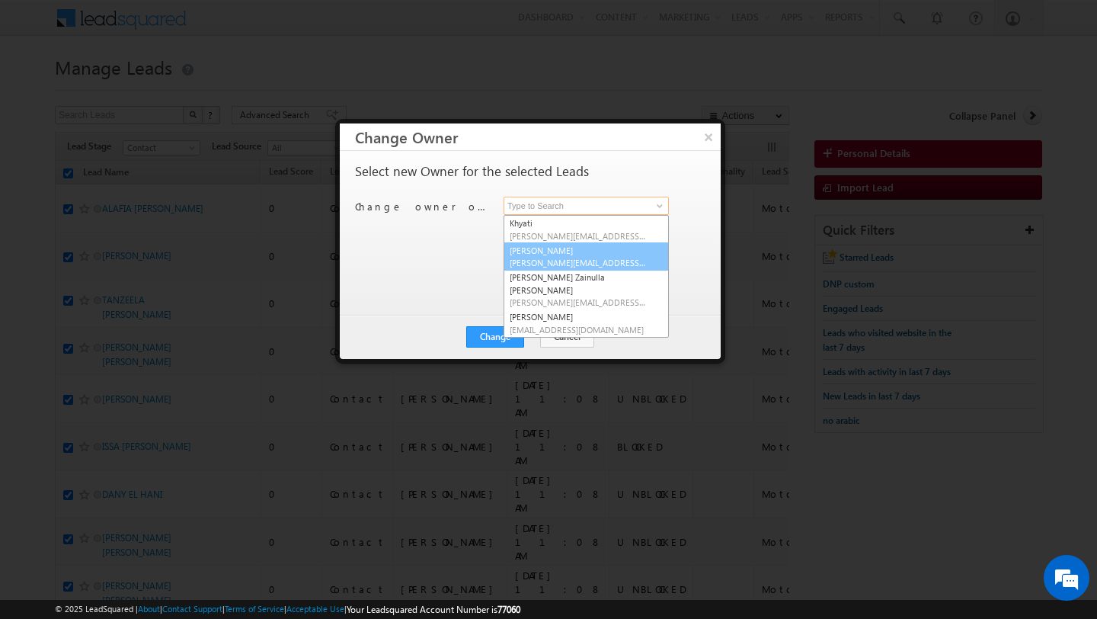
click at [588, 261] on span "mohammad.irfan@indglobal.ae" at bounding box center [578, 262] width 137 height 11
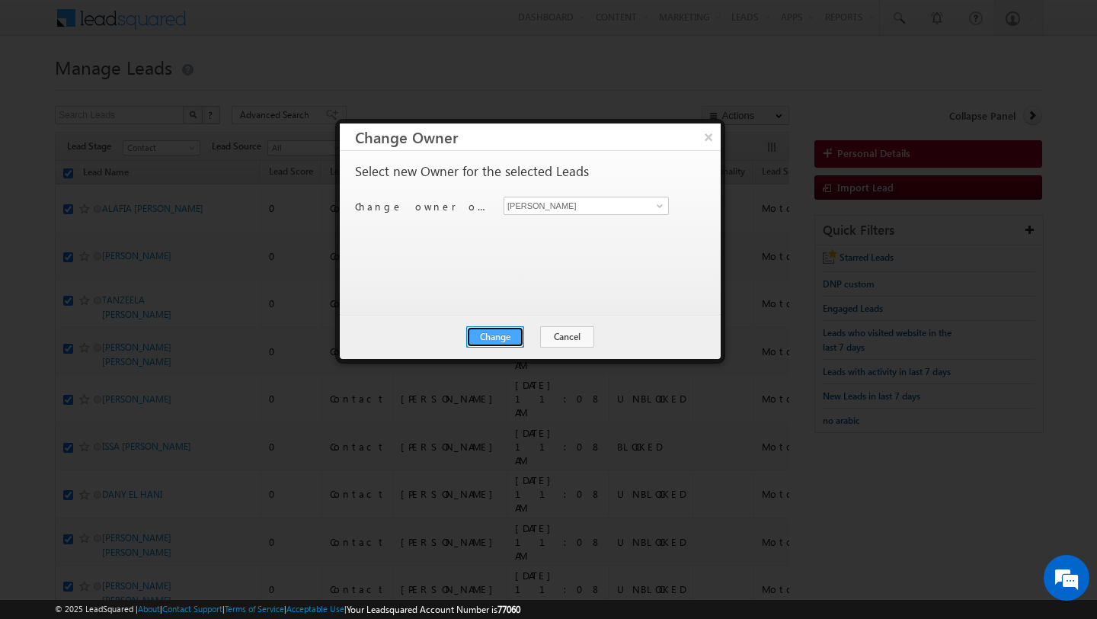
click at [503, 334] on button "Change" at bounding box center [495, 336] width 58 height 21
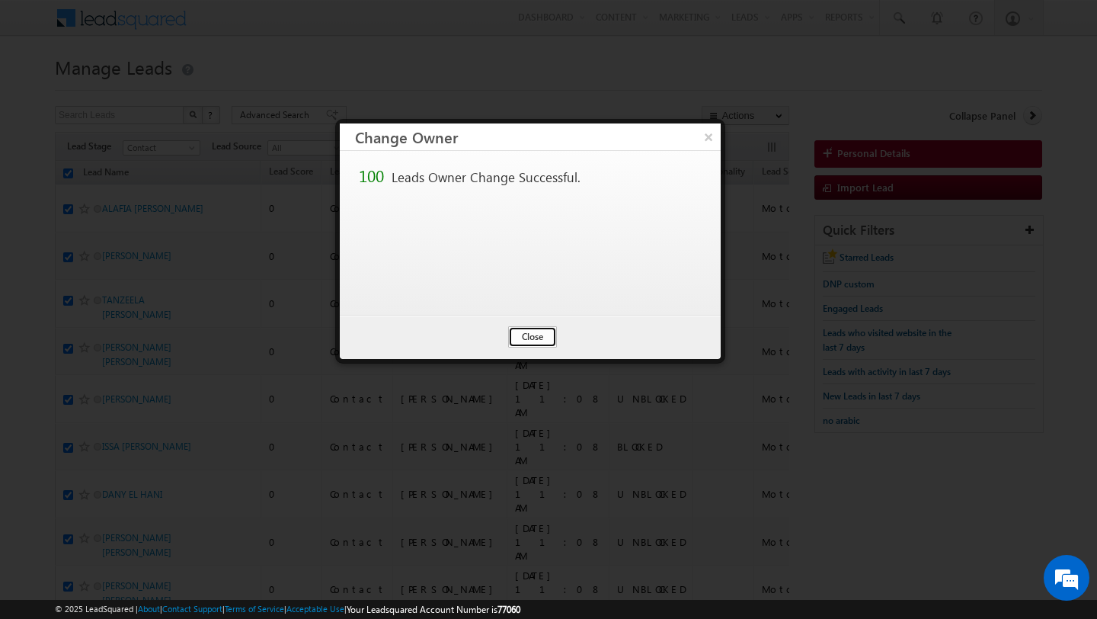
click at [529, 334] on button "Close" at bounding box center [532, 336] width 49 height 21
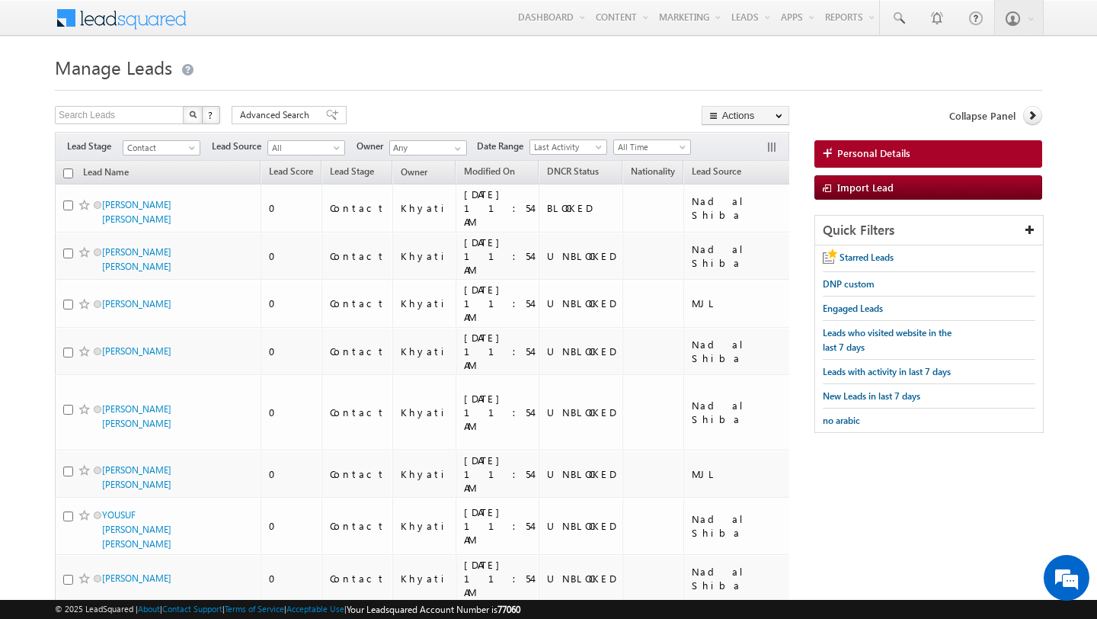
click at [67, 173] on input "checkbox" at bounding box center [68, 173] width 10 height 10
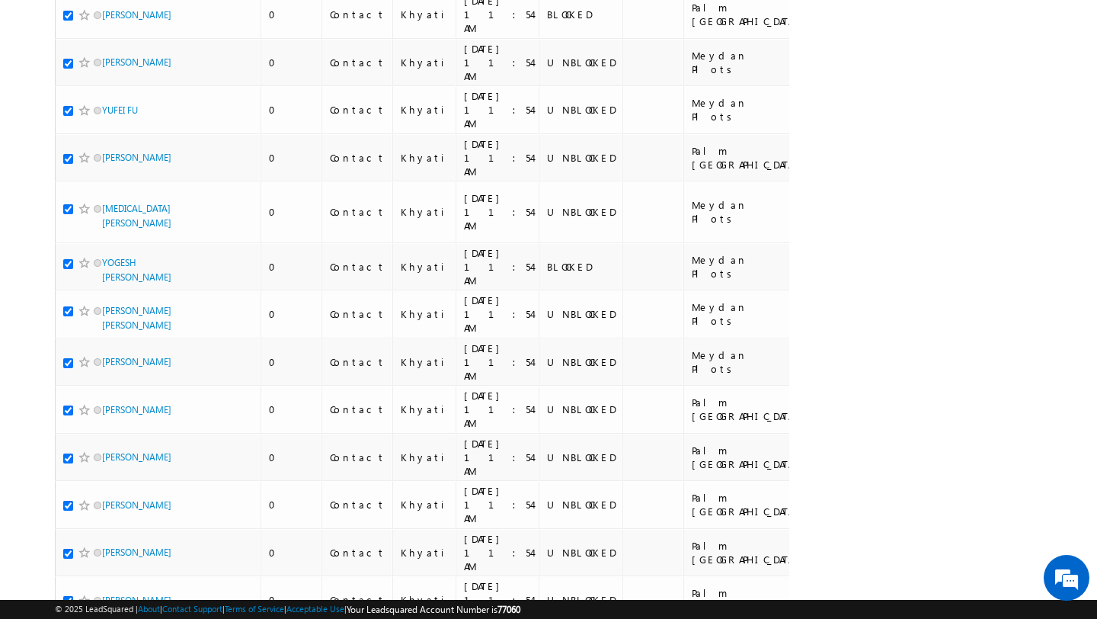
scroll to position [3589, 0]
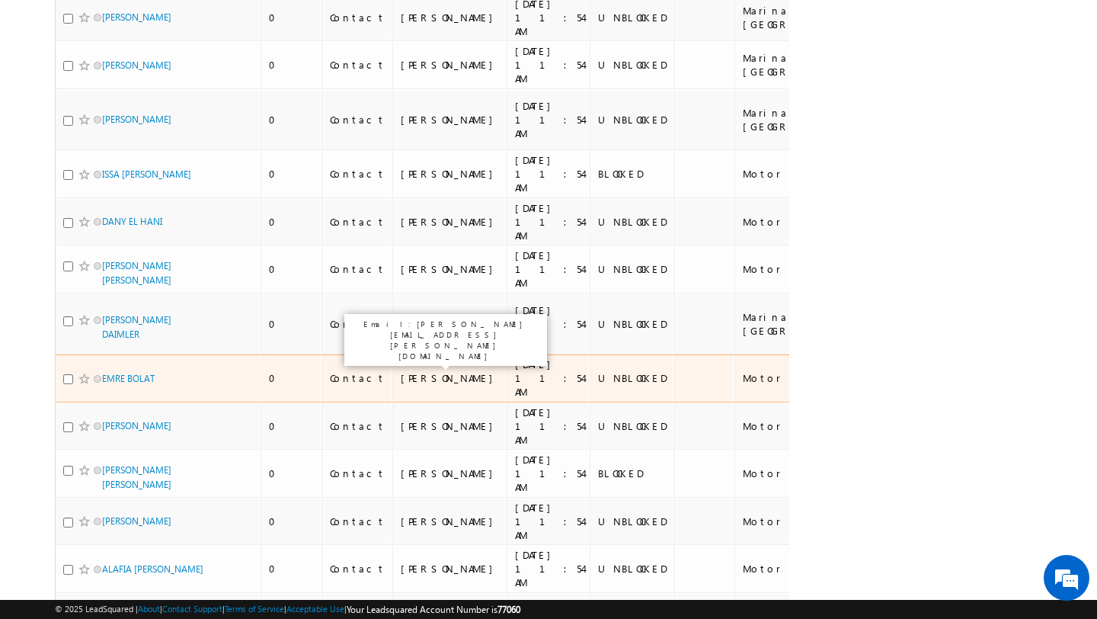
scroll to position [0, 0]
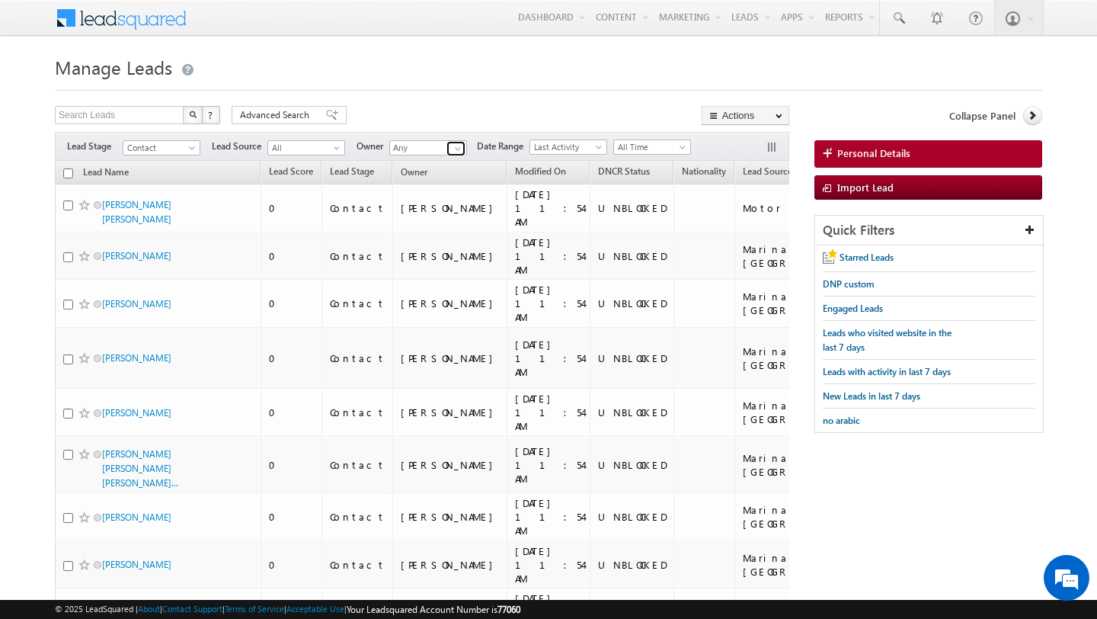
click at [449, 148] on link at bounding box center [455, 148] width 19 height 15
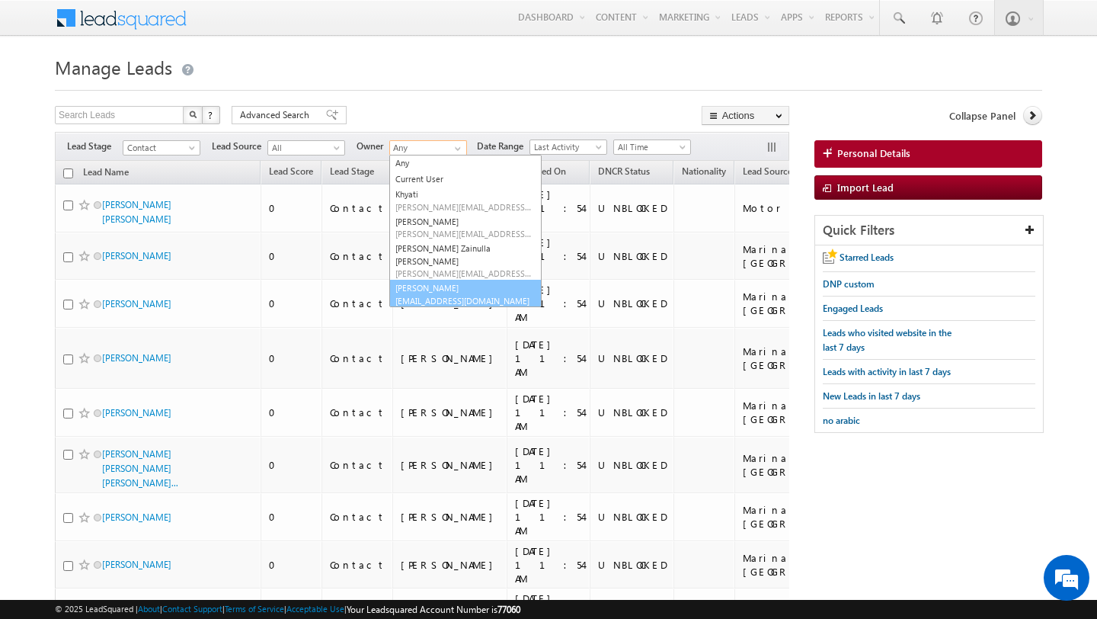
click at [436, 280] on link "Yash Rajput yash.rajput@indglobal.ae" at bounding box center [465, 294] width 152 height 29
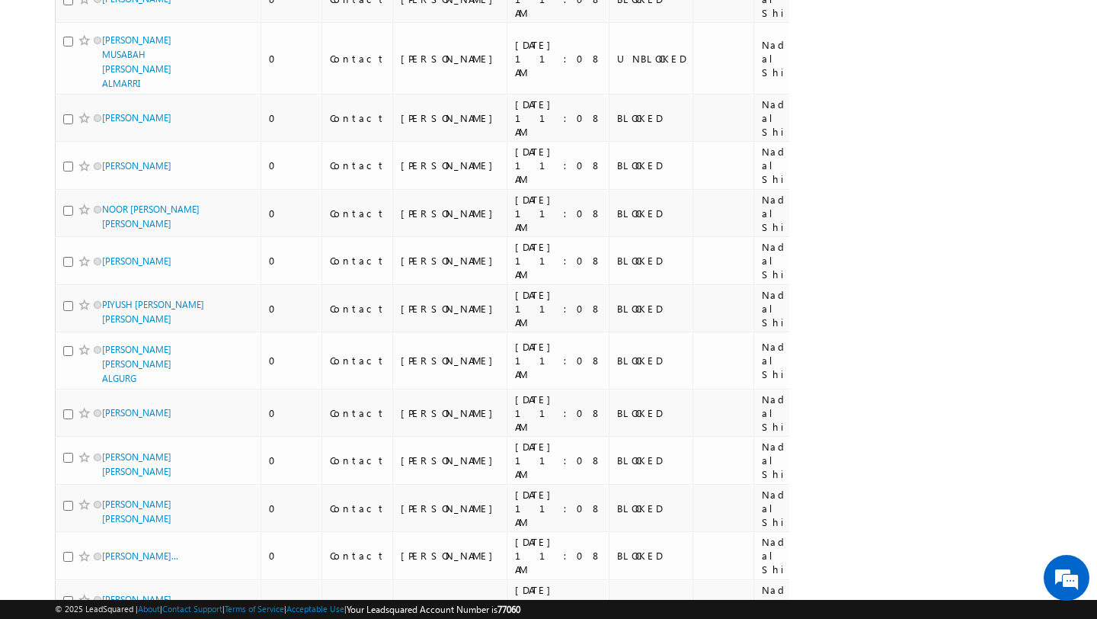
scroll to position [3847, 0]
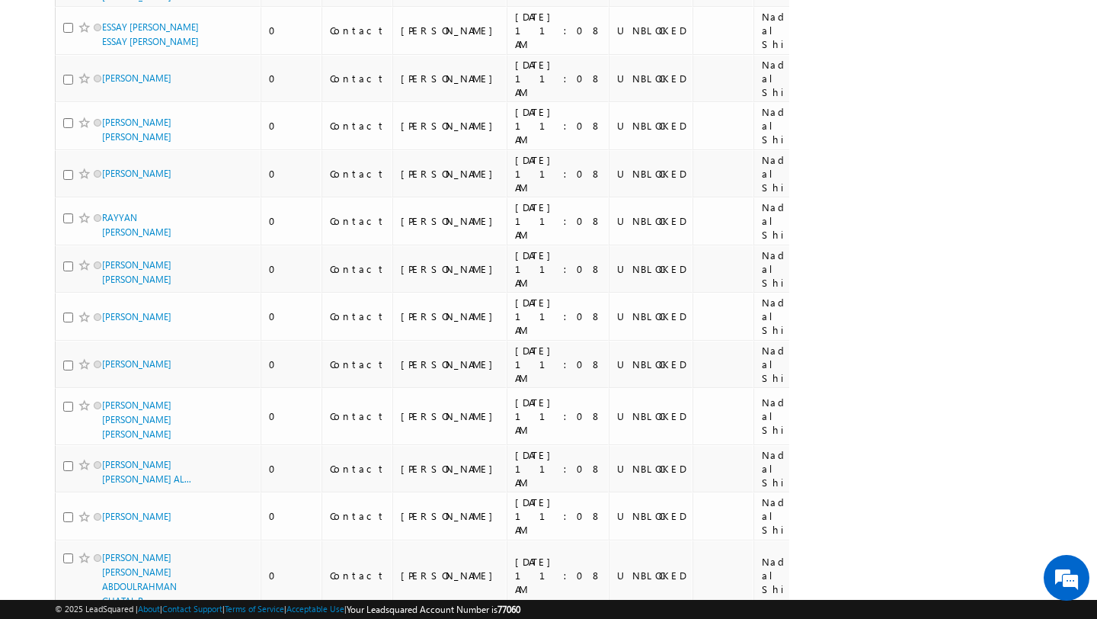
scroll to position [0, 0]
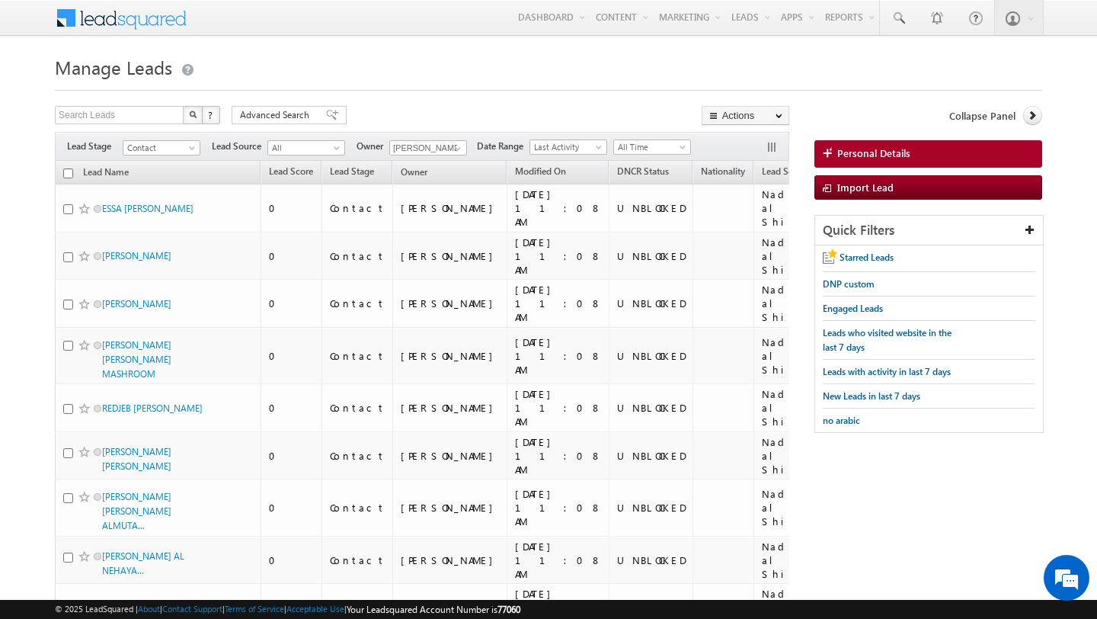
click at [66, 172] on input "checkbox" at bounding box center [68, 173] width 10 height 10
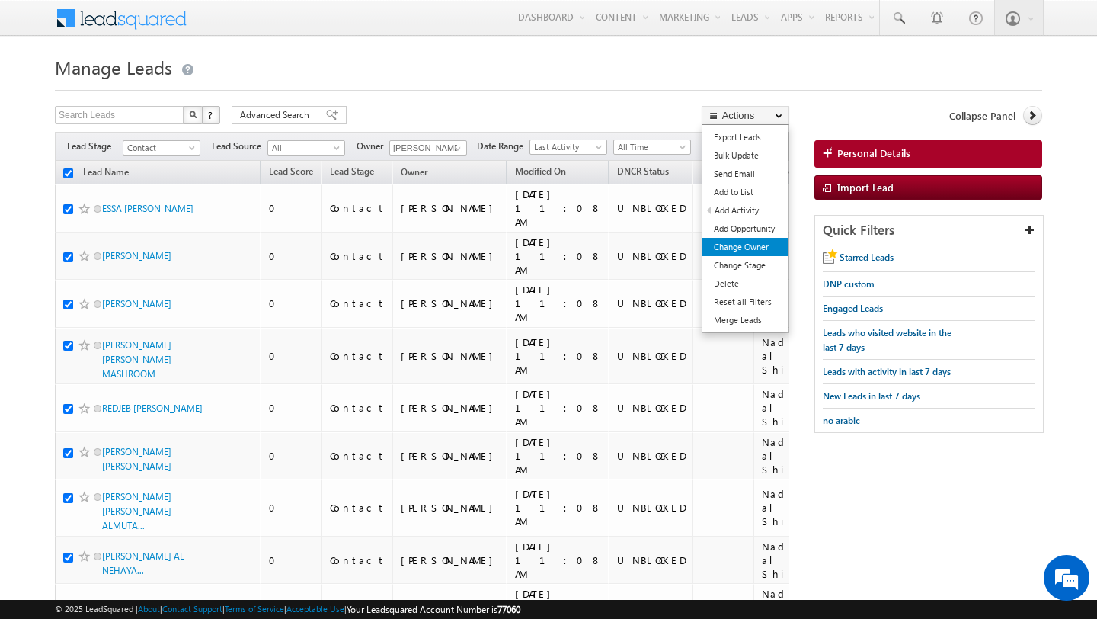
click at [755, 251] on link "Change Owner" at bounding box center [745, 247] width 86 height 18
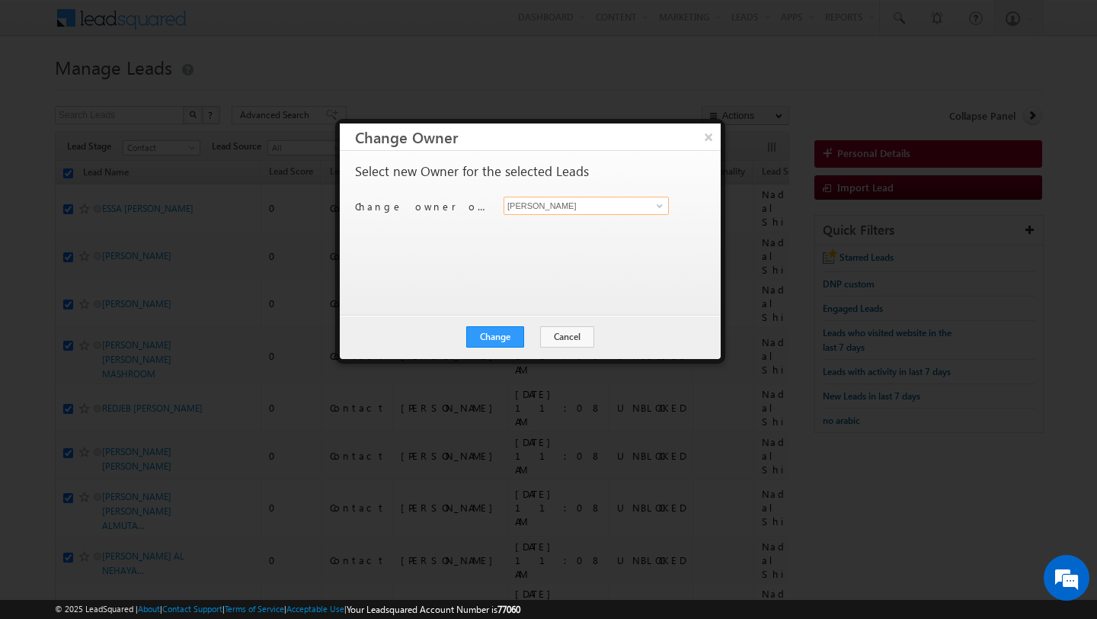
click at [582, 205] on input "[PERSON_NAME]" at bounding box center [586, 206] width 165 height 18
click at [570, 223] on link "Khyati Khyati@indglobal.ae" at bounding box center [586, 229] width 165 height 29
click at [491, 337] on button "Change" at bounding box center [495, 336] width 58 height 21
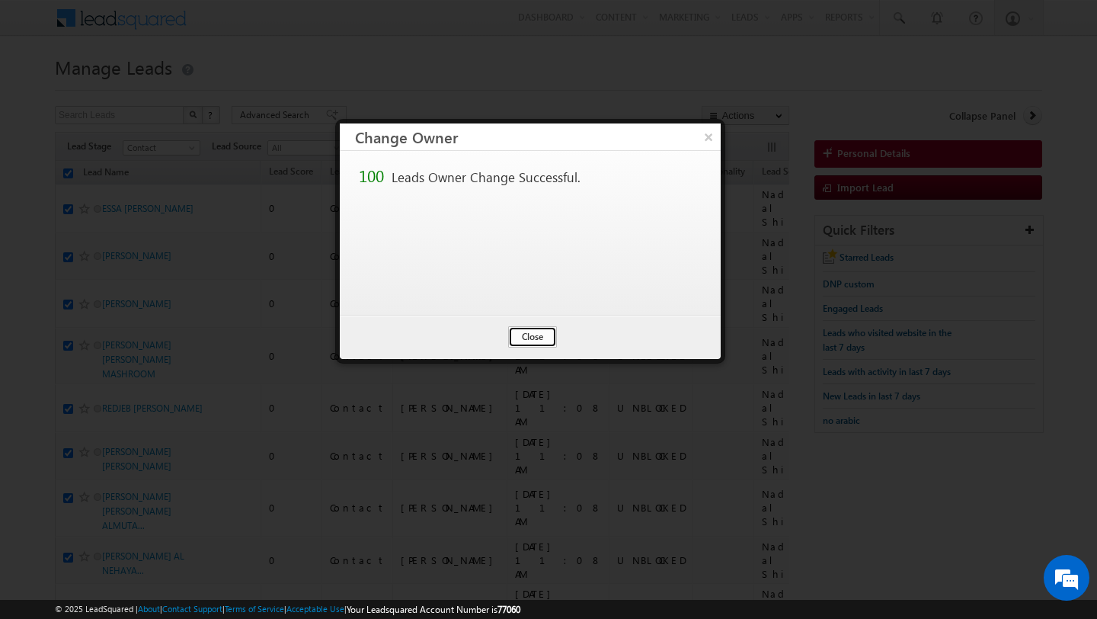
click at [533, 342] on button "Close" at bounding box center [532, 336] width 49 height 21
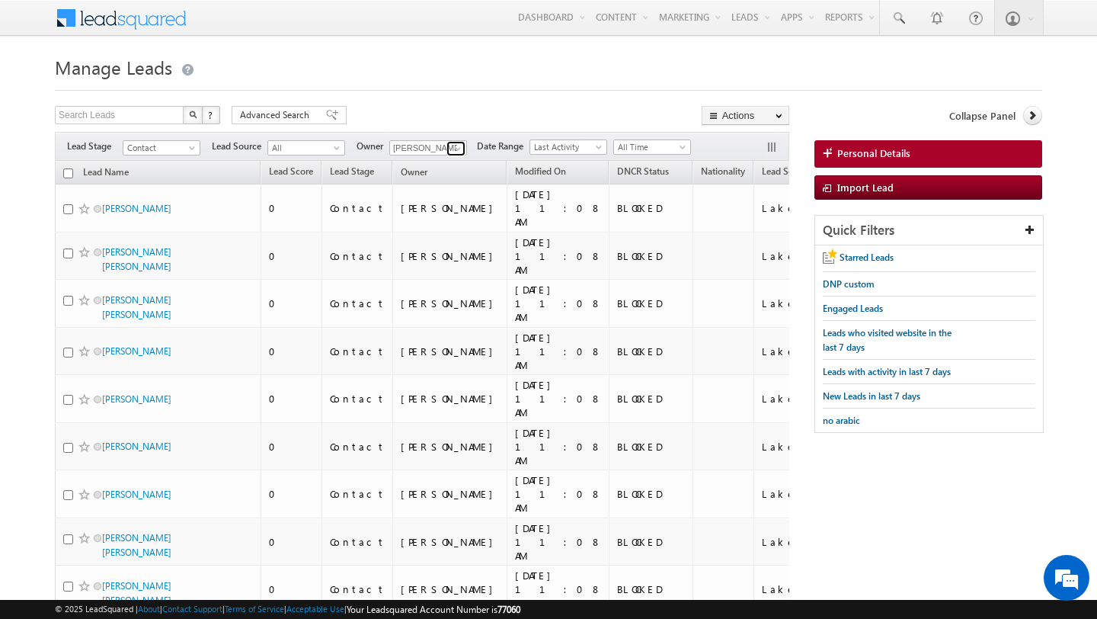
click at [448, 149] on link at bounding box center [455, 148] width 19 height 15
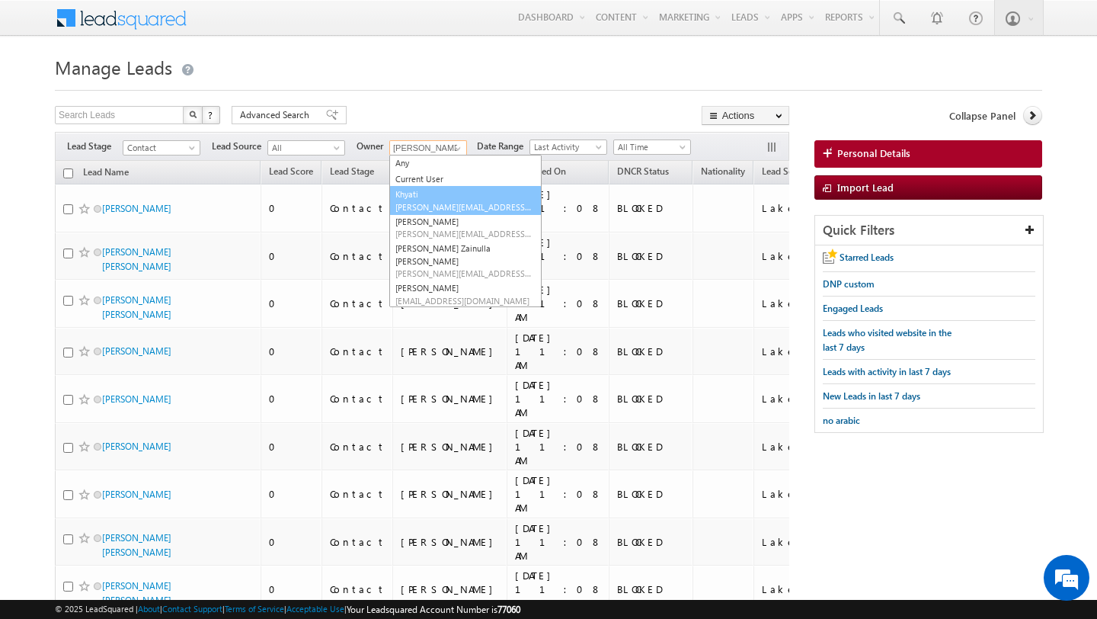
click at [437, 203] on span "Khyati@indglobal.ae" at bounding box center [463, 206] width 137 height 11
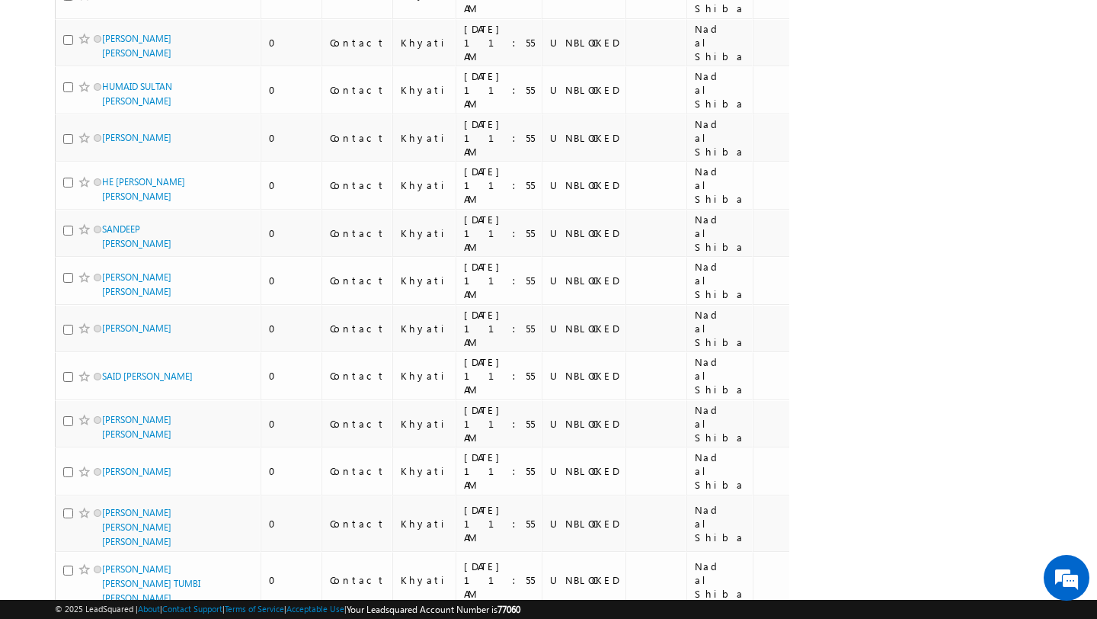
scroll to position [4023, 0]
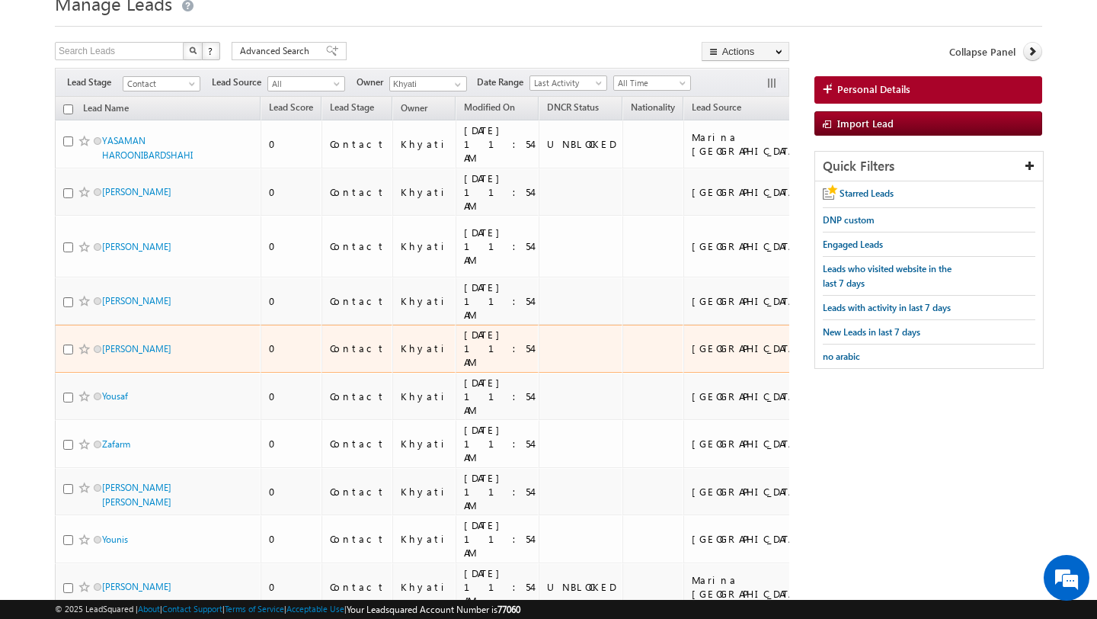
scroll to position [0, 0]
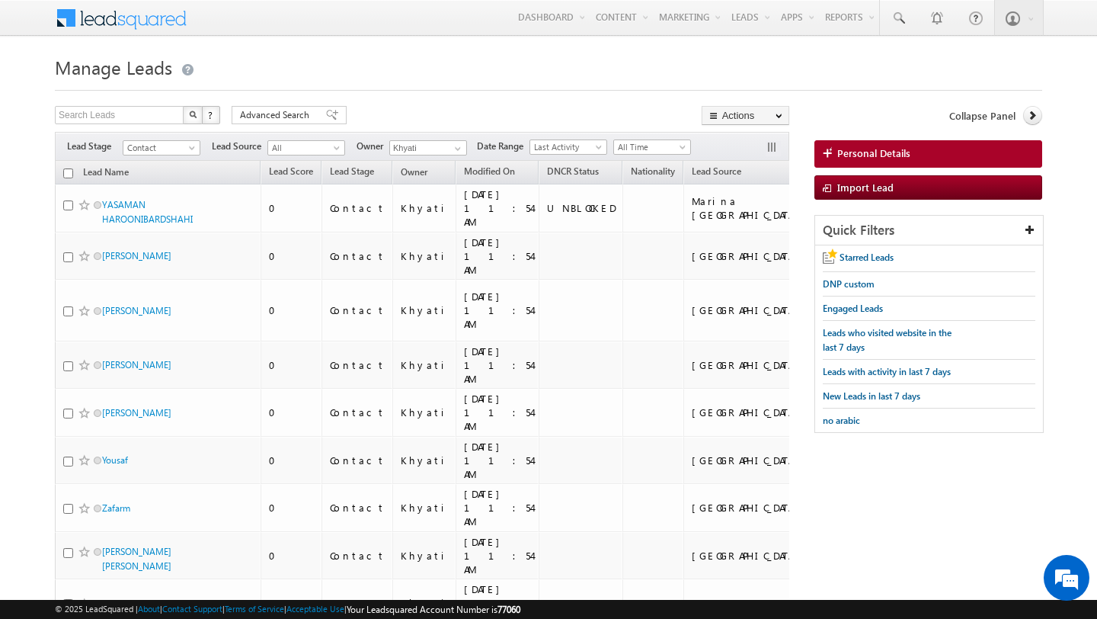
click at [65, 175] on input "checkbox" at bounding box center [68, 173] width 10 height 10
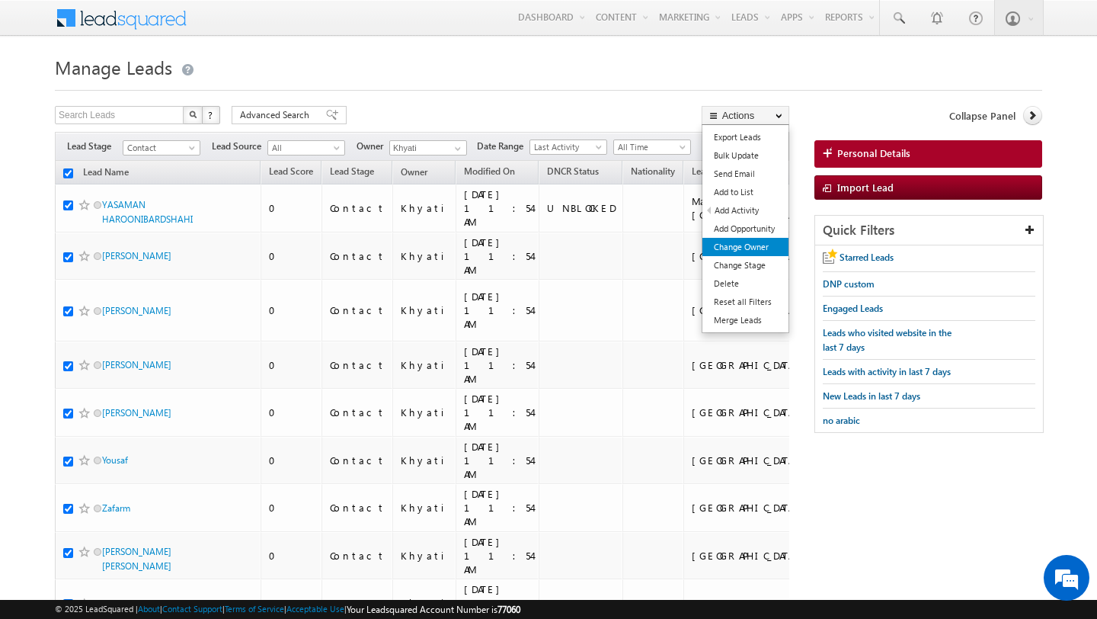
click at [760, 240] on link "Change Owner" at bounding box center [745, 247] width 86 height 18
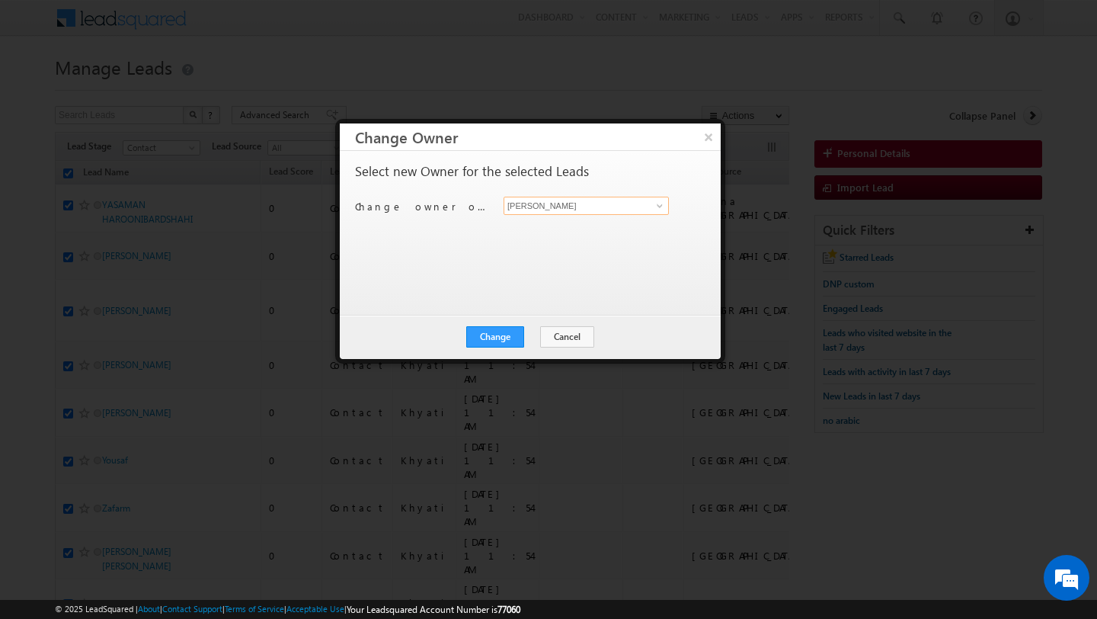
click at [564, 203] on input "[PERSON_NAME]" at bounding box center [586, 206] width 165 height 18
click at [572, 209] on input "[PERSON_NAME]" at bounding box center [586, 206] width 165 height 18
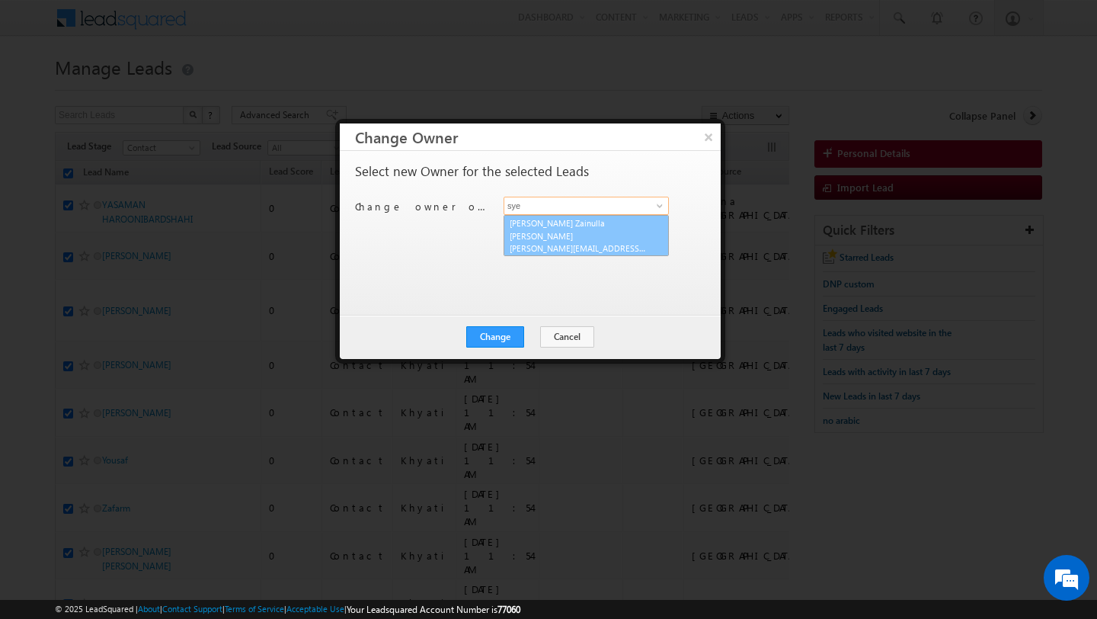
click at [572, 242] on span "syed.zainullahaque@indglobal.ae" at bounding box center [578, 247] width 137 height 11
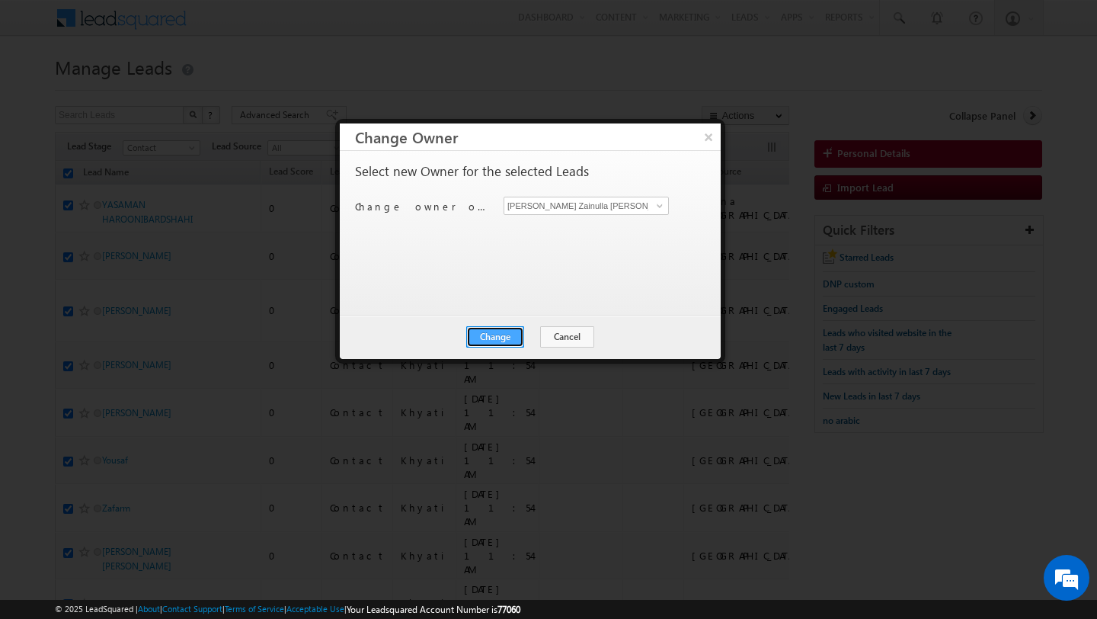
click at [503, 337] on button "Change" at bounding box center [495, 336] width 58 height 21
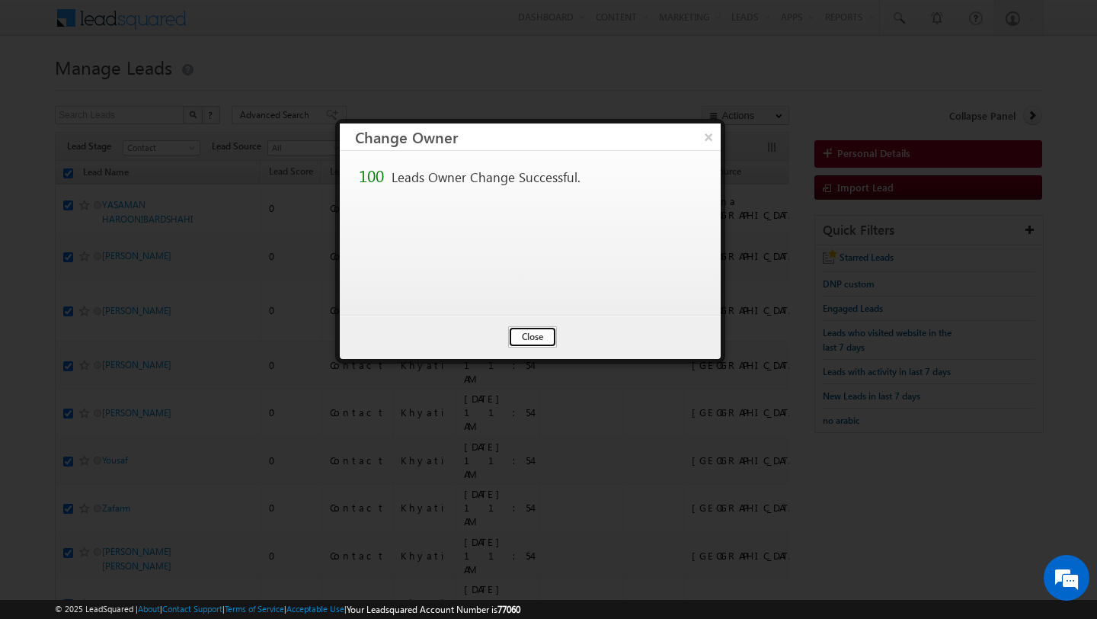
click at [536, 338] on button "Close" at bounding box center [532, 336] width 49 height 21
